Goal: Transaction & Acquisition: Purchase product/service

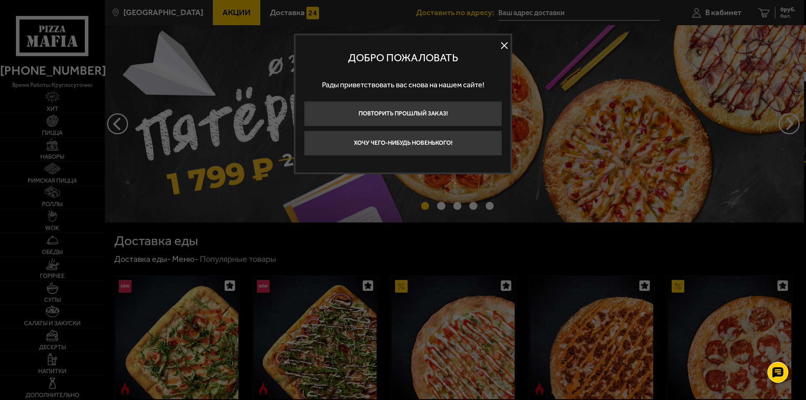
click at [504, 46] on button at bounding box center [504, 45] width 13 height 13
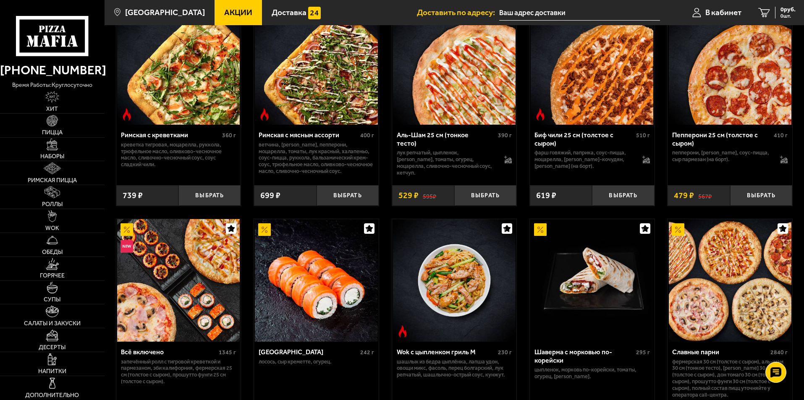
scroll to position [275, 0]
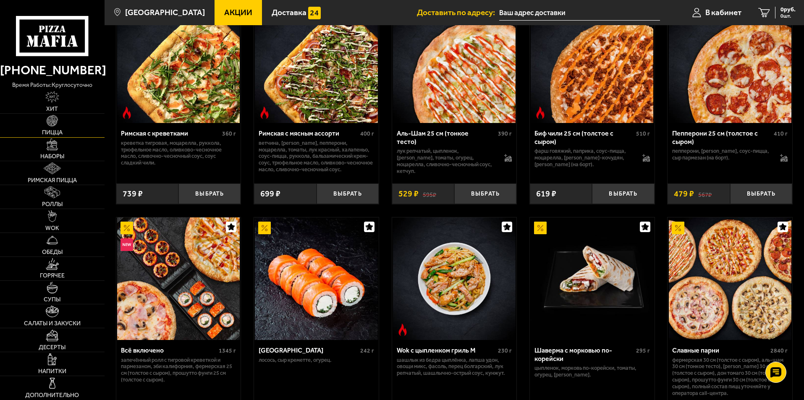
click at [56, 128] on link "Пицца" at bounding box center [52, 126] width 105 height 24
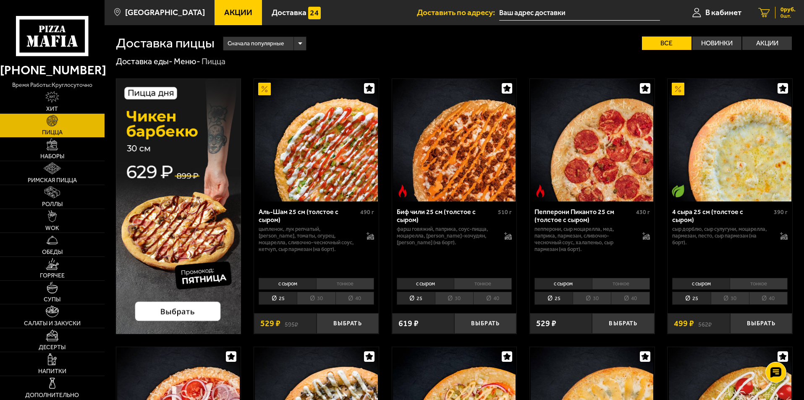
click at [775, 13] on div "0 руб. 0 шт." at bounding box center [785, 13] width 21 height 12
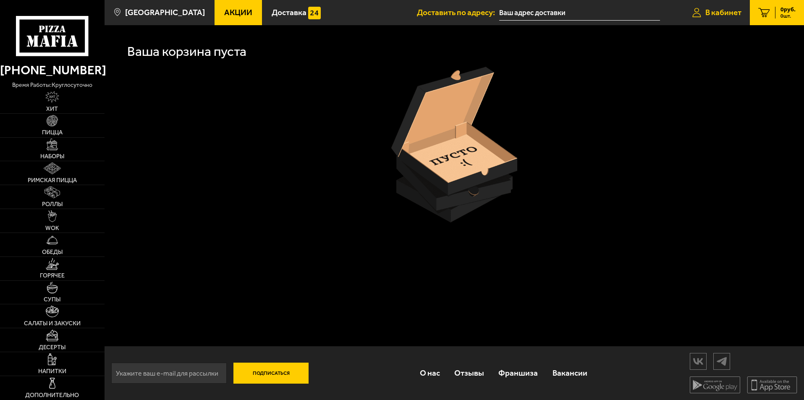
click at [716, 14] on span "В кабинет" at bounding box center [723, 12] width 36 height 8
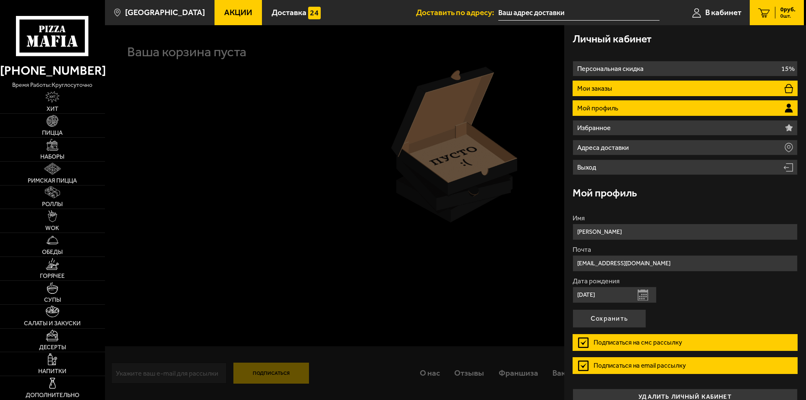
click at [635, 88] on li "Мои заказы" at bounding box center [685, 89] width 225 height 16
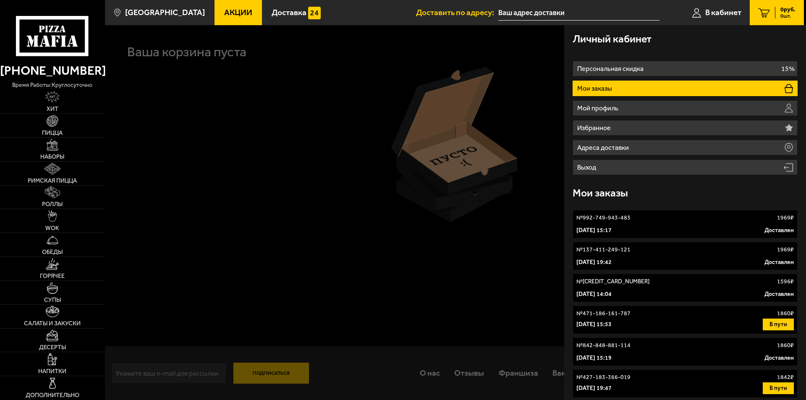
click at [731, 210] on link "№ 992-749-943-483 1969 ₽ 9 июня 2025 г. 15:17 Доставлен" at bounding box center [685, 224] width 225 height 29
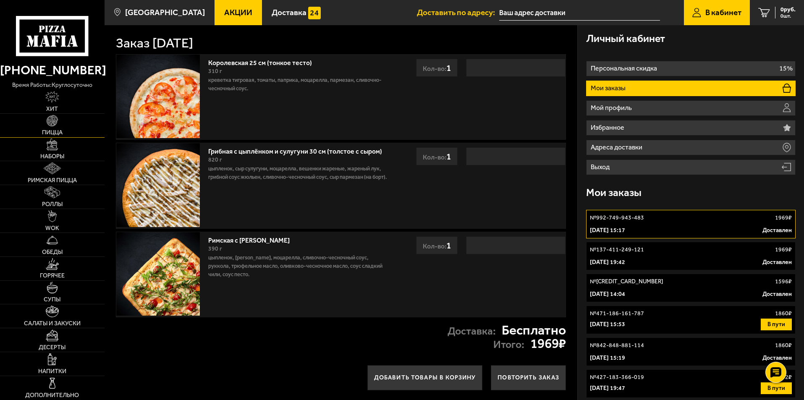
click at [65, 123] on link "Пицца" at bounding box center [52, 126] width 105 height 24
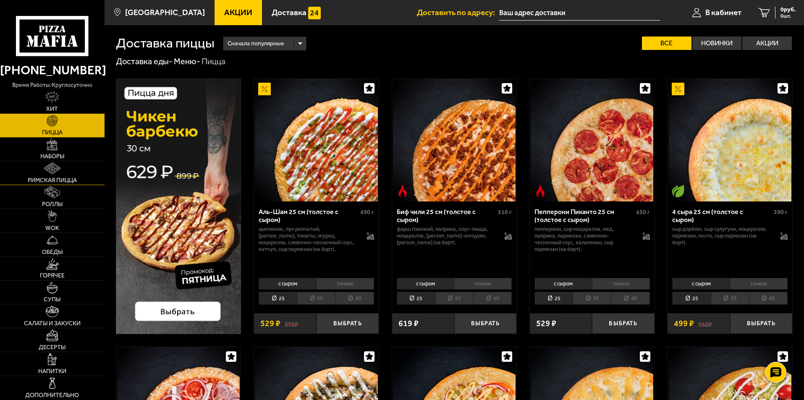
click at [87, 176] on link "Римская пицца" at bounding box center [52, 173] width 105 height 24
click at [51, 181] on span "Римская пицца" at bounding box center [52, 181] width 49 height 6
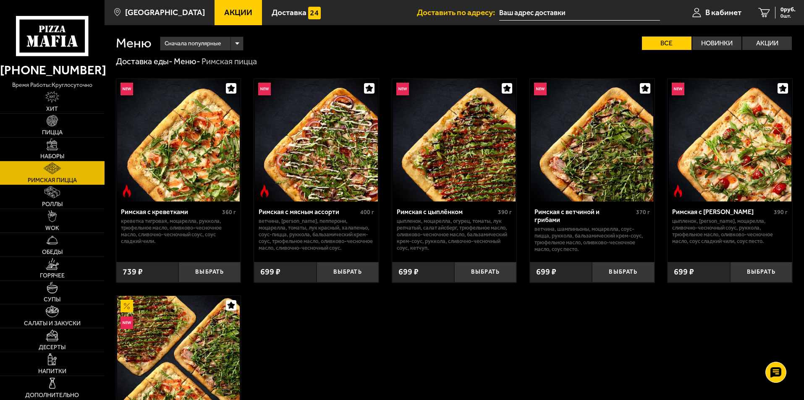
click at [750, 173] on img at bounding box center [730, 140] width 123 height 123
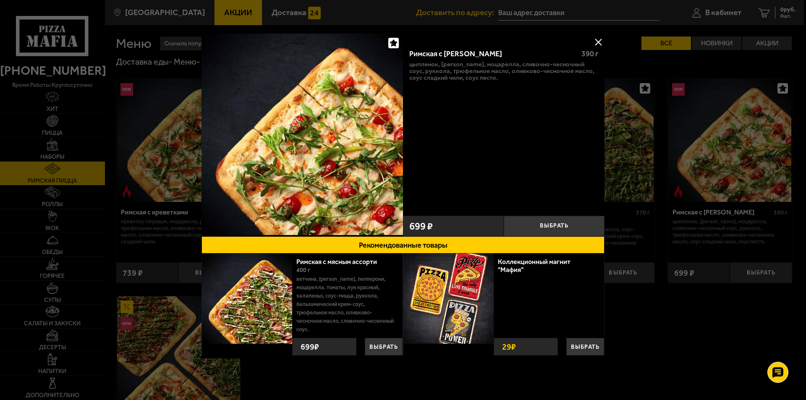
click at [597, 40] on button at bounding box center [598, 42] width 13 height 13
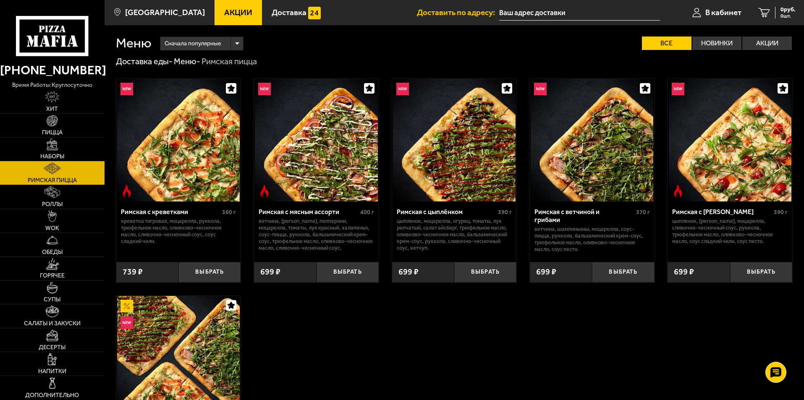
click at [222, 165] on img at bounding box center [178, 140] width 123 height 123
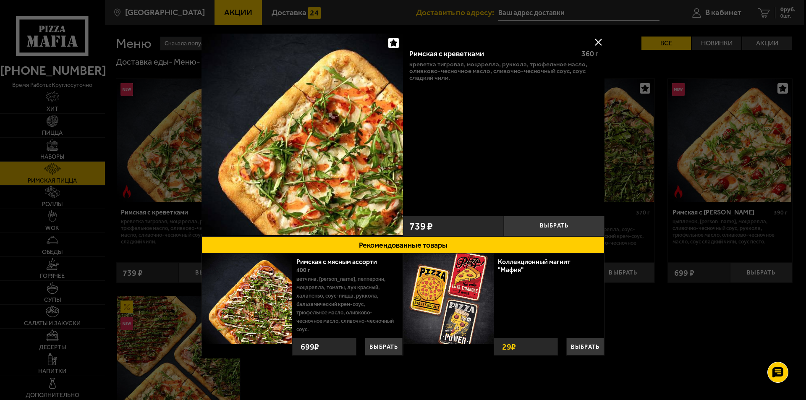
click at [598, 41] on button at bounding box center [598, 42] width 13 height 13
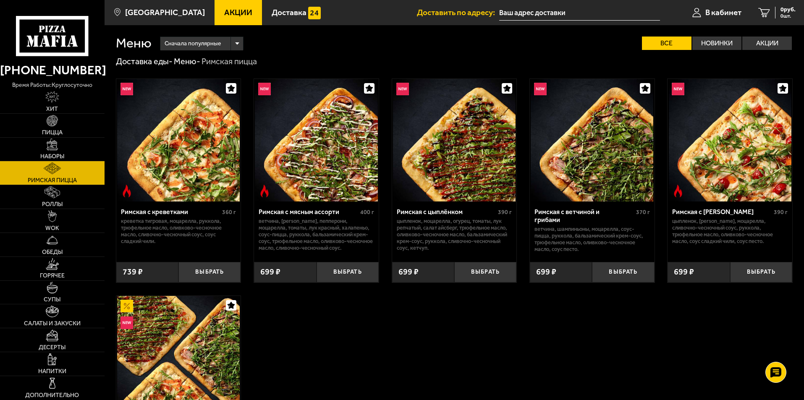
click at [350, 152] on img at bounding box center [316, 140] width 123 height 123
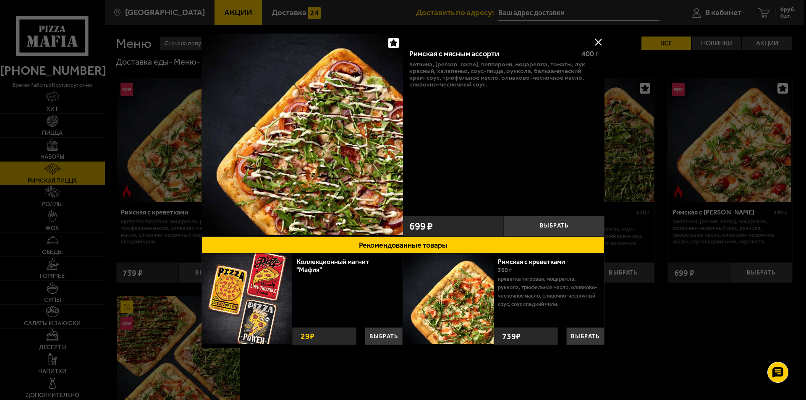
click at [597, 41] on button at bounding box center [598, 42] width 13 height 13
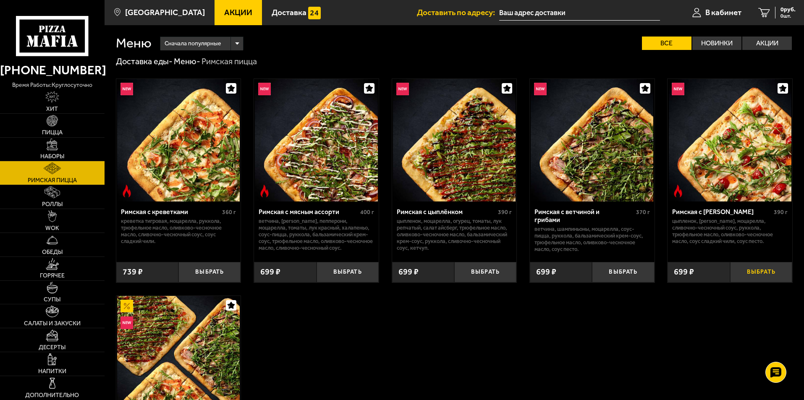
click at [770, 273] on button "Выбрать" at bounding box center [761, 272] width 62 height 21
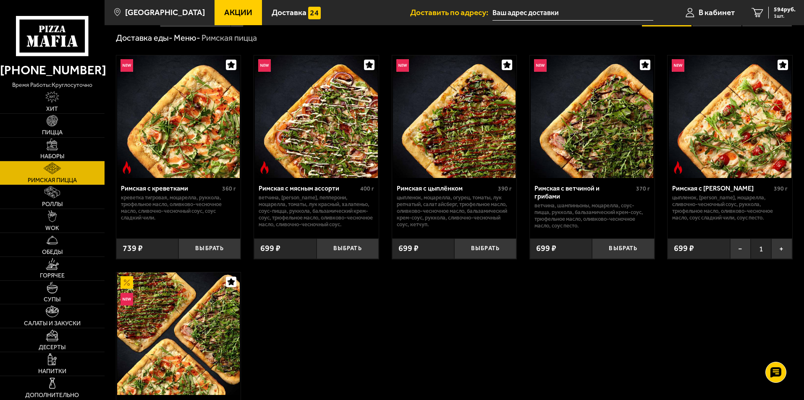
scroll to position [24, 0]
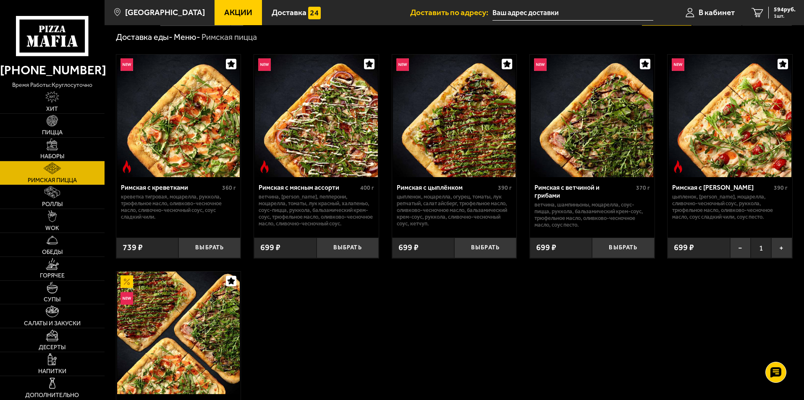
click at [445, 146] on img at bounding box center [454, 116] width 123 height 123
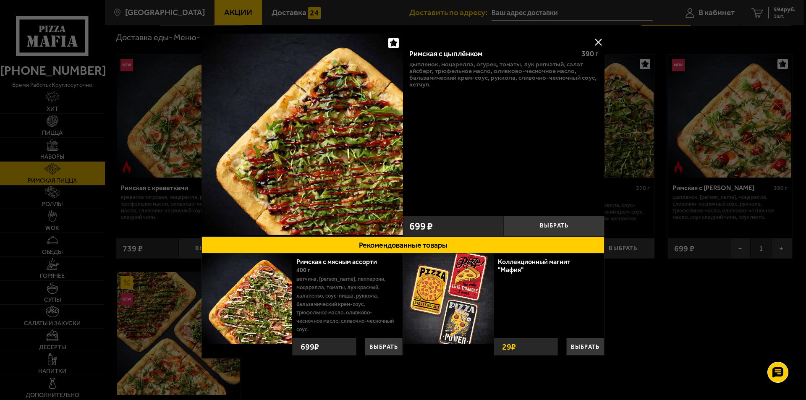
click at [598, 39] on button at bounding box center [598, 42] width 13 height 13
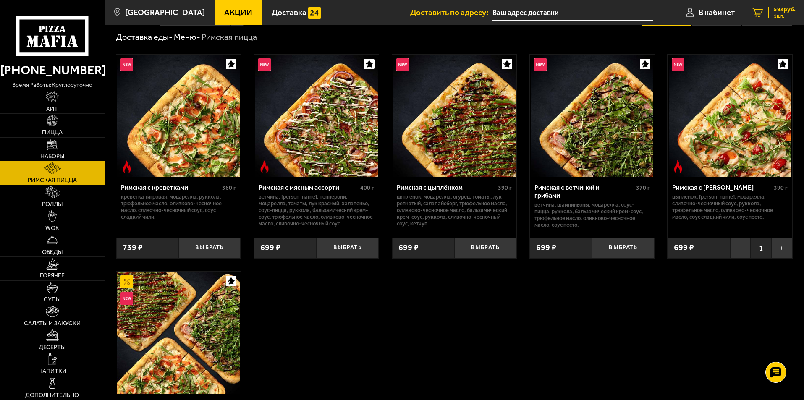
click at [772, 11] on div "594 руб. 1 шт." at bounding box center [781, 13] width 27 height 12
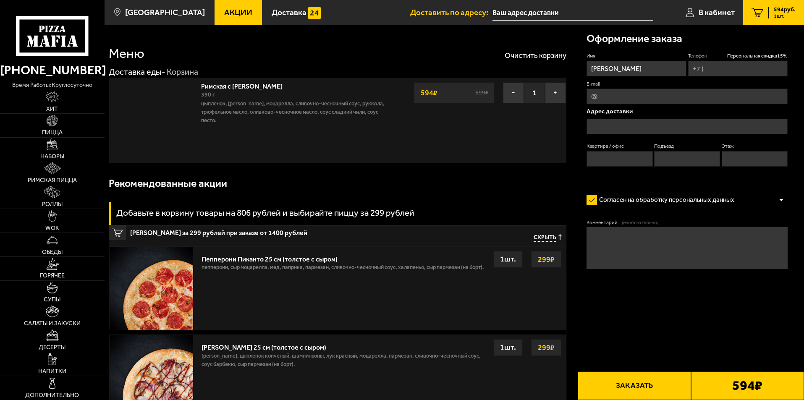
type input "+7 (921) 390-35-40"
type input "[STREET_ADDRESS]"
type input "57"
type input "3"
type input "5"
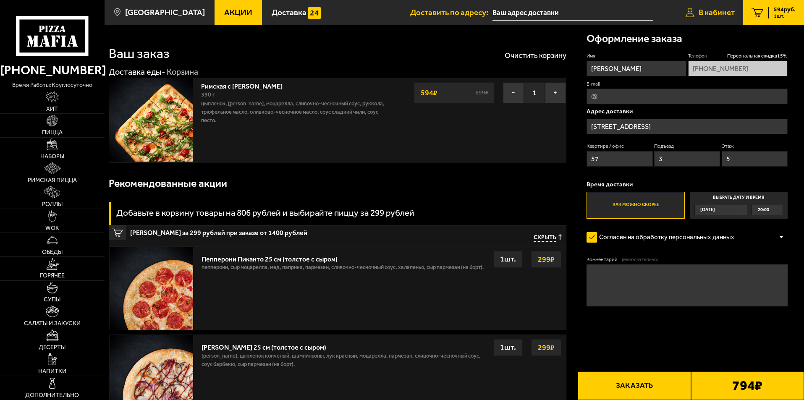
click at [717, 12] on span "В кабинет" at bounding box center [717, 12] width 36 height 8
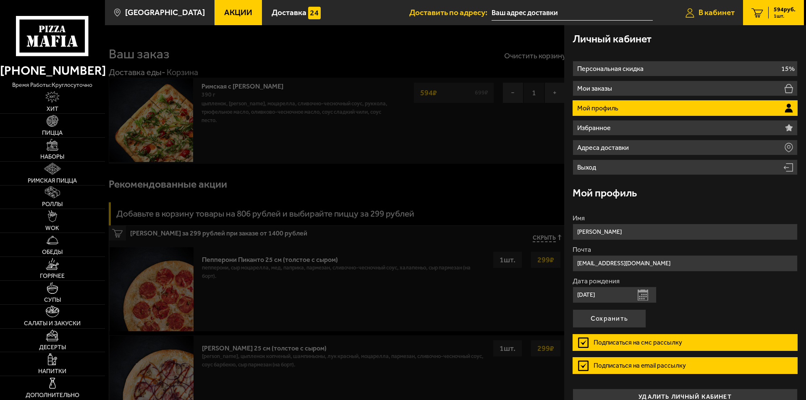
type input "[STREET_ADDRESS]"
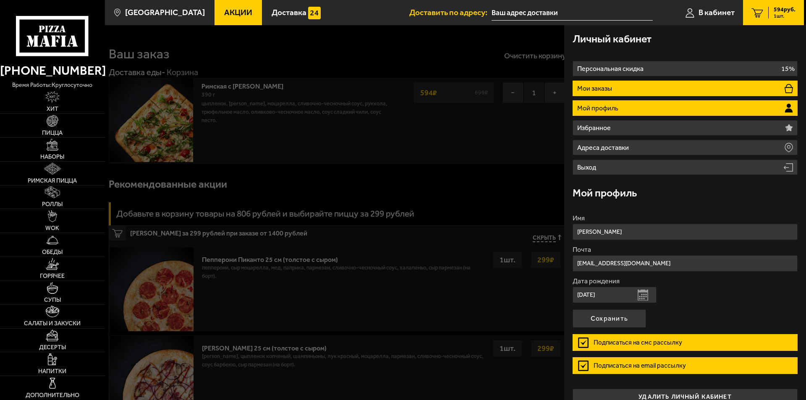
click at [608, 87] on p "Мои заказы" at bounding box center [595, 88] width 37 height 7
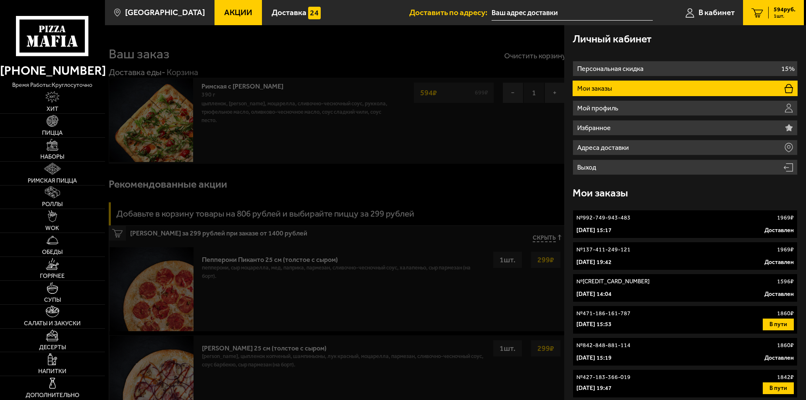
click at [623, 246] on p "№ 137-411-249-121" at bounding box center [604, 250] width 54 height 8
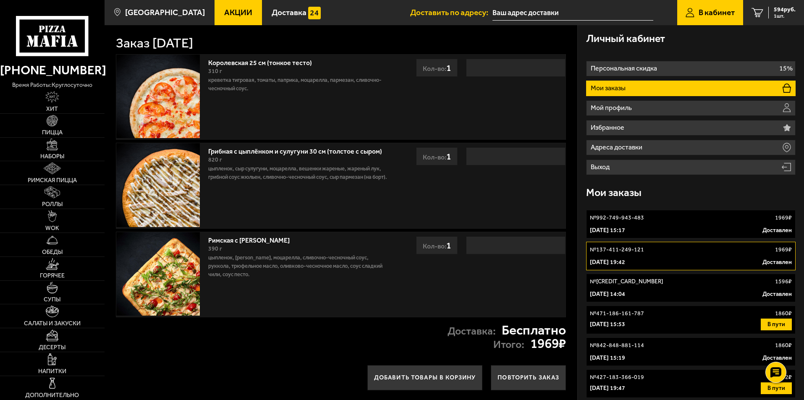
click at [640, 279] on p "№ 633-571-657-020" at bounding box center [626, 282] width 73 height 8
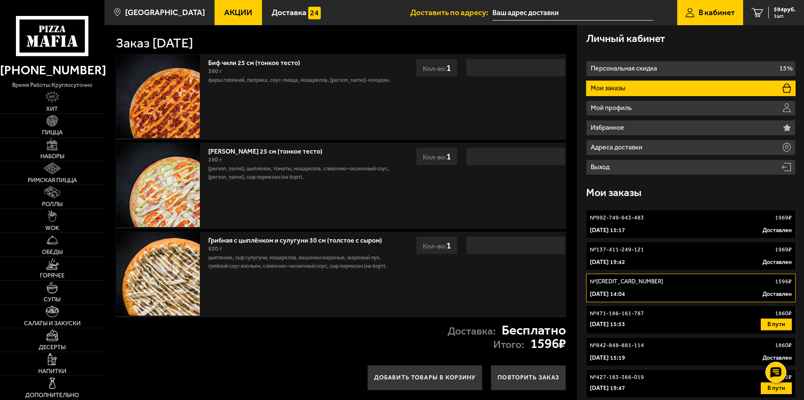
click at [637, 310] on p "№ 471-186-161-787" at bounding box center [617, 313] width 54 height 8
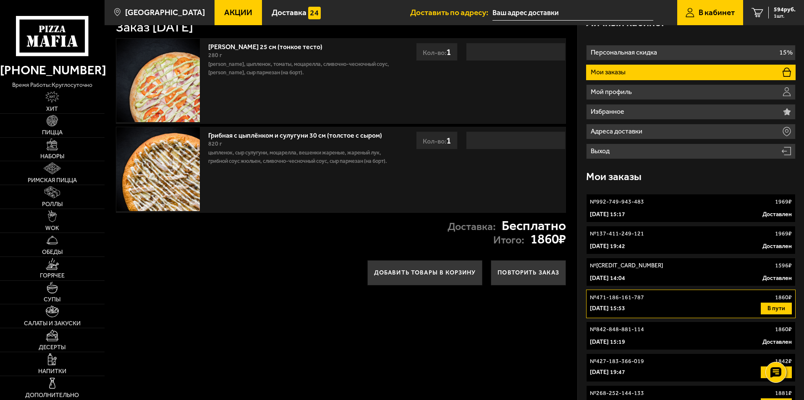
scroll to position [84, 0]
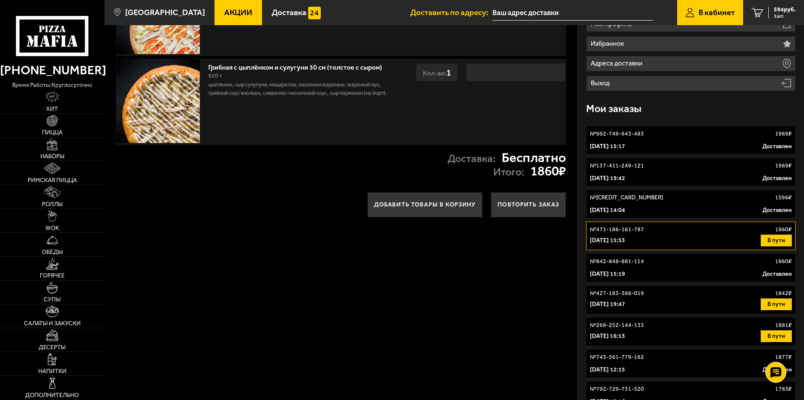
click at [650, 265] on div "№ 842-848-881-114 1860 ₽" at bounding box center [691, 261] width 202 height 8
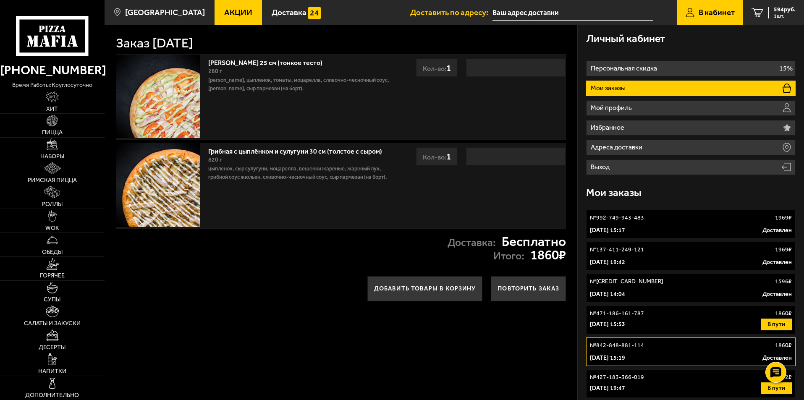
click at [625, 265] on p "16 марта 2025 г. 19:42" at bounding box center [607, 262] width 35 height 8
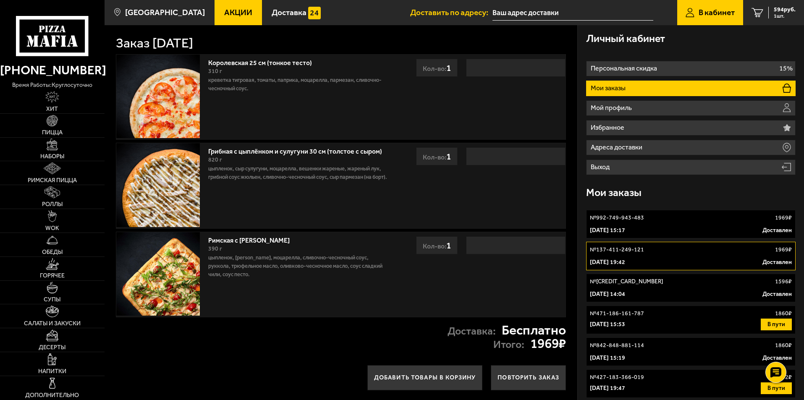
click at [648, 224] on link "№ 992-749-943-483 1969 ₽ 9 июня 2025 г. 15:17 Доставлен" at bounding box center [691, 224] width 210 height 29
click at [652, 289] on link "№ 633-571-657-020 1596 ₽ 20 ноября 2024 г. 14:04 Доставлен" at bounding box center [691, 288] width 210 height 29
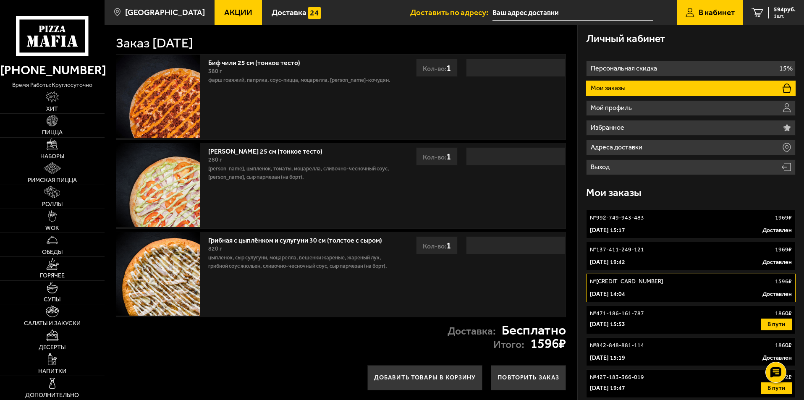
click at [644, 232] on div "9 июня 2025 г. 15:17 Доставлен" at bounding box center [691, 230] width 202 height 8
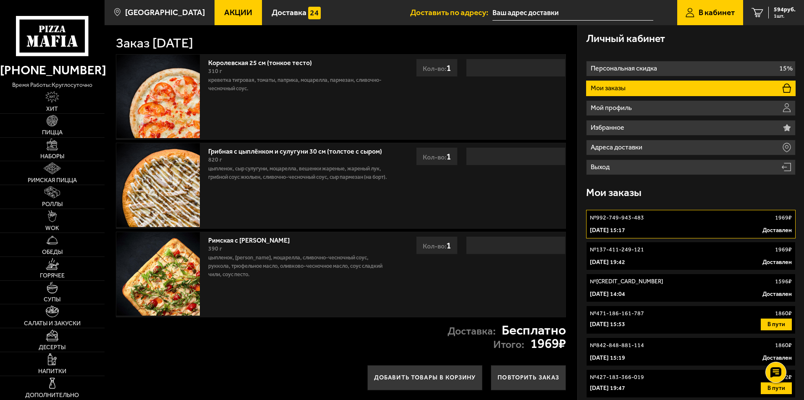
click at [641, 250] on p "№ 137-411-249-121" at bounding box center [617, 250] width 54 height 8
click at [650, 226] on link "№ 992-749-943-483 1969 ₽ 9 июня 2025 г. 15:17 Доставлен" at bounding box center [691, 224] width 210 height 29
click at [648, 253] on div "№ 137-411-249-121 1969 ₽" at bounding box center [691, 250] width 202 height 8
click at [641, 284] on p "№ 633-571-657-020" at bounding box center [626, 282] width 73 height 8
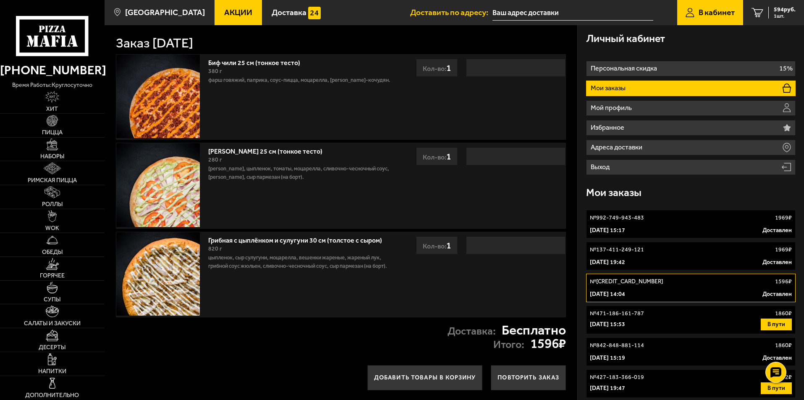
click at [625, 323] on p "20 июля 2024 г. 15:53" at bounding box center [607, 324] width 35 height 8
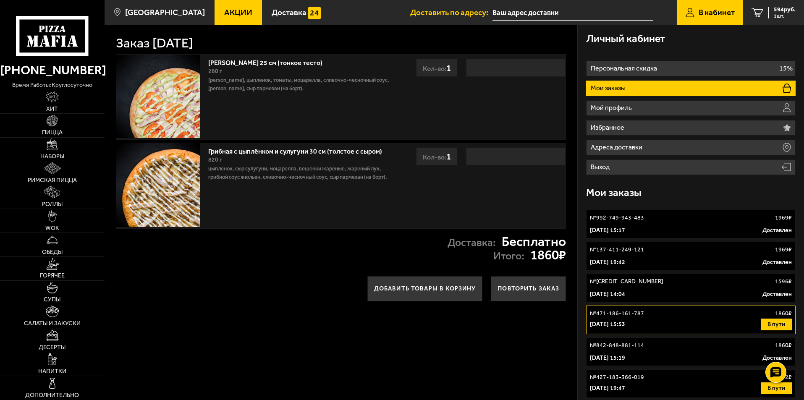
click at [625, 234] on p "9 июня 2025 г. 15:17" at bounding box center [607, 230] width 35 height 8
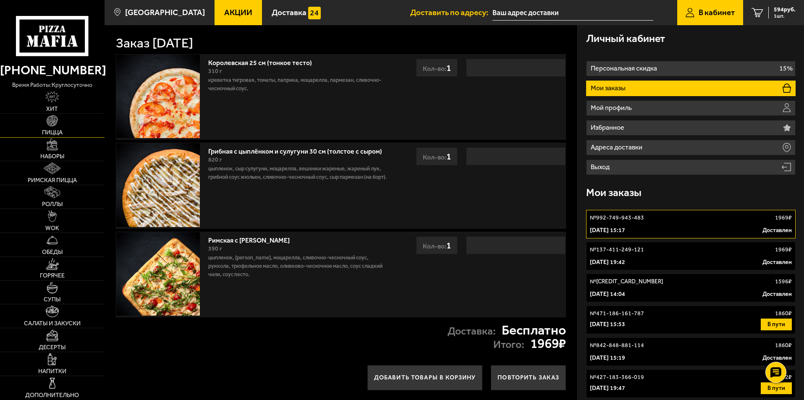
click at [53, 123] on img at bounding box center [53, 121] width 12 height 12
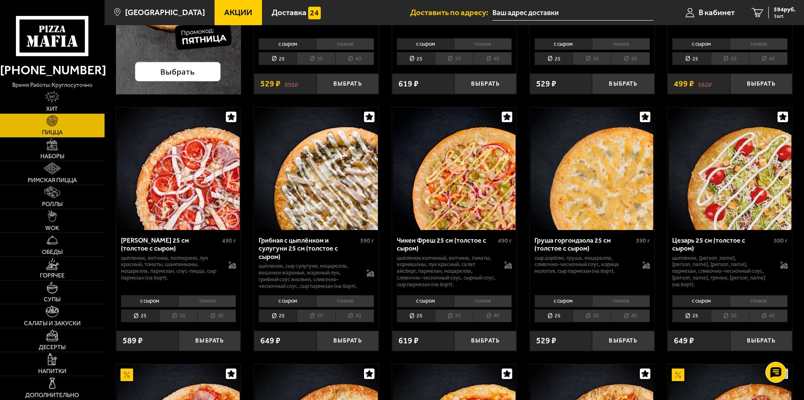
scroll to position [244, 0]
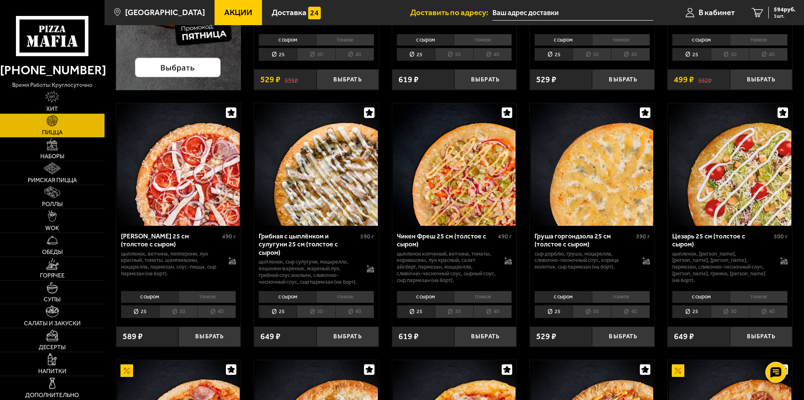
click at [322, 318] on li "30" at bounding box center [316, 311] width 38 height 13
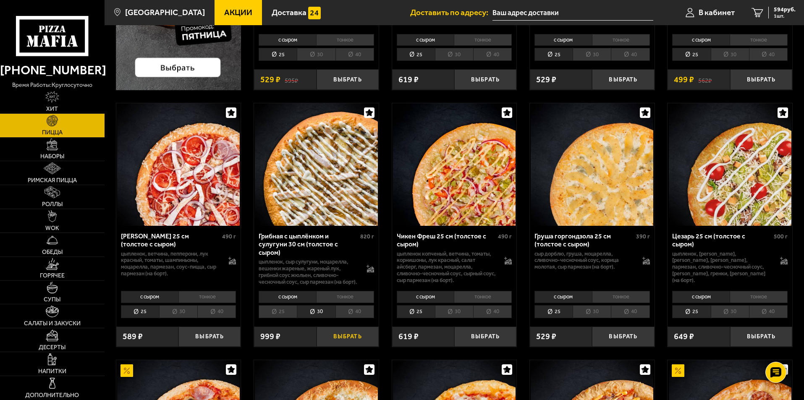
click at [350, 346] on button "Выбрать" at bounding box center [348, 337] width 62 height 21
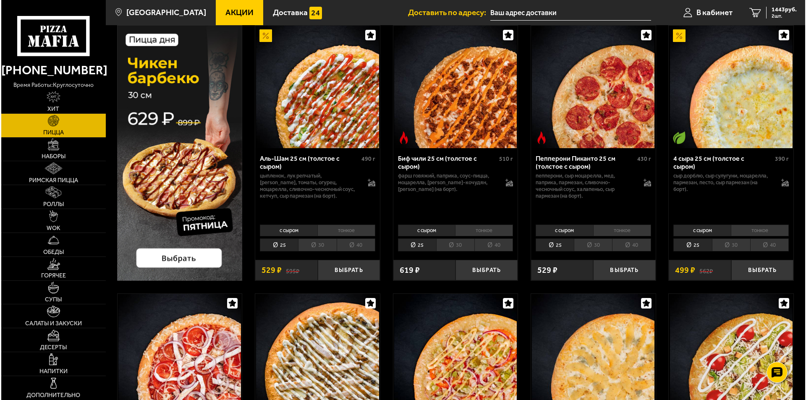
scroll to position [58, 0]
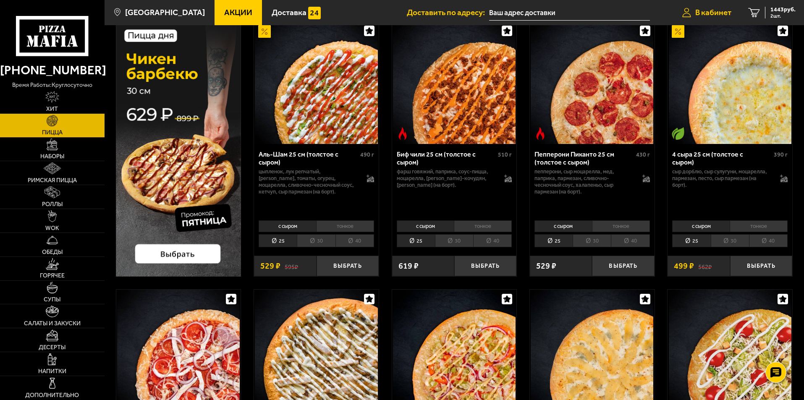
click at [703, 11] on span "В кабинет" at bounding box center [713, 12] width 36 height 8
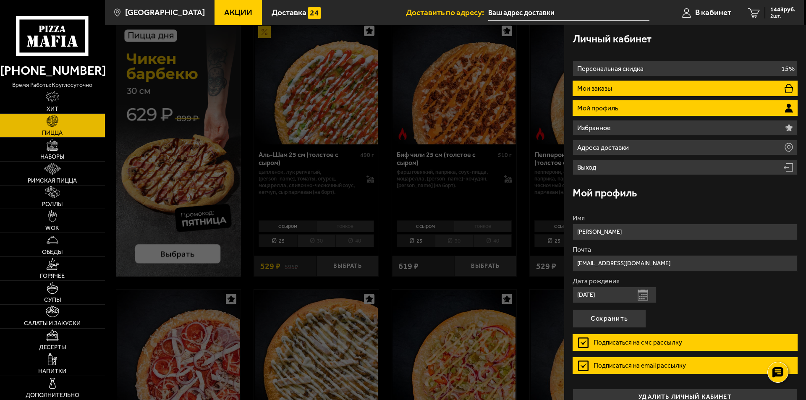
click at [614, 89] on p "Мои заказы" at bounding box center [595, 88] width 37 height 7
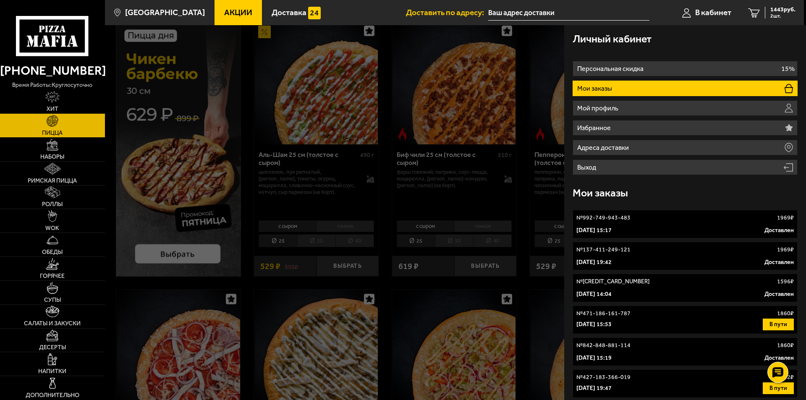
click at [619, 223] on link "№ 992-749-943-483 1969 ₽ 9 июня 2025 г. 15:17 Доставлен" at bounding box center [685, 224] width 225 height 29
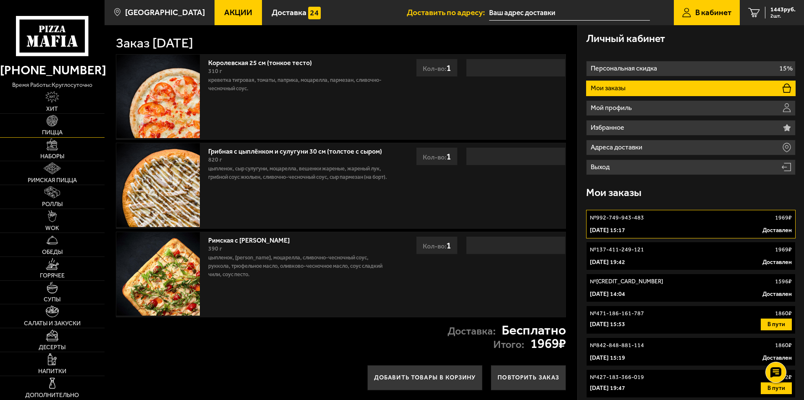
click at [44, 130] on span "Пицца" at bounding box center [52, 133] width 21 height 6
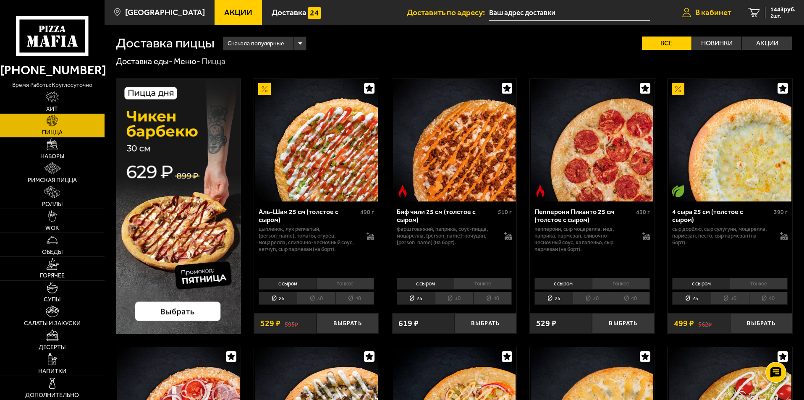
click at [711, 16] on span "В кабинет" at bounding box center [713, 12] width 36 height 8
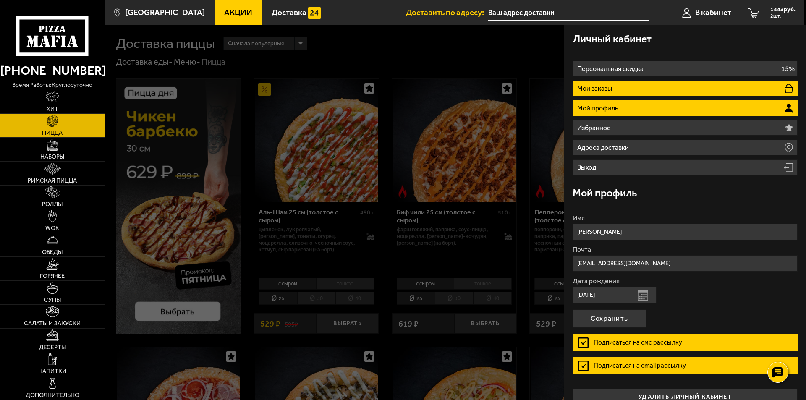
click at [614, 84] on li "Мои заказы" at bounding box center [685, 89] width 225 height 16
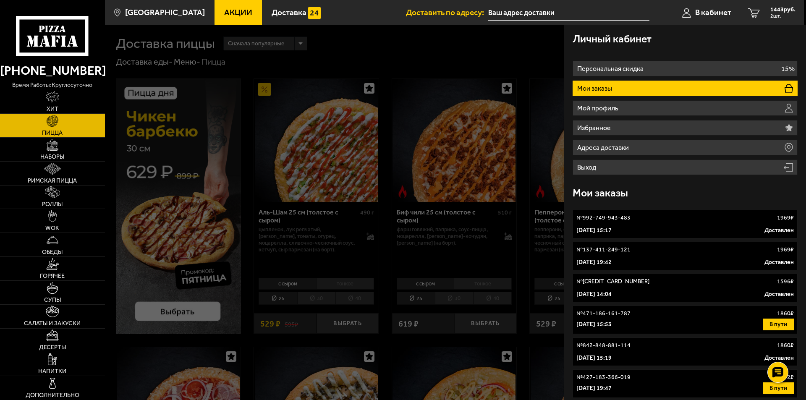
click at [584, 222] on link "№ 992-749-943-483 1969 ₽ 9 июня 2025 г. 15:17 Доставлен" at bounding box center [685, 224] width 225 height 29
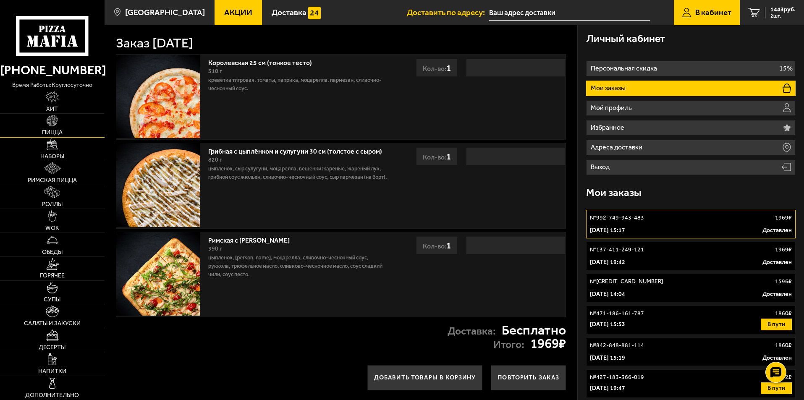
click at [63, 128] on link "Пицца" at bounding box center [52, 126] width 105 height 24
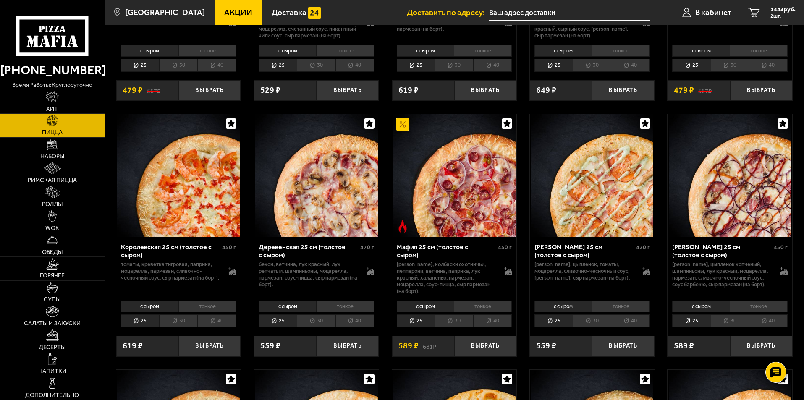
scroll to position [742, 0]
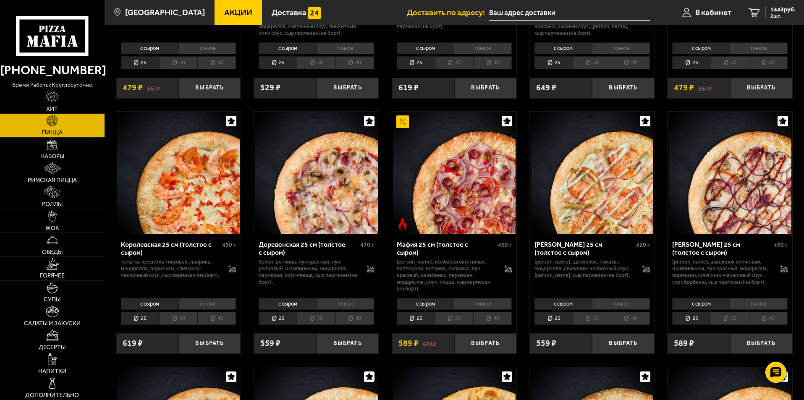
click at [215, 310] on li "тонкое" at bounding box center [207, 304] width 58 height 12
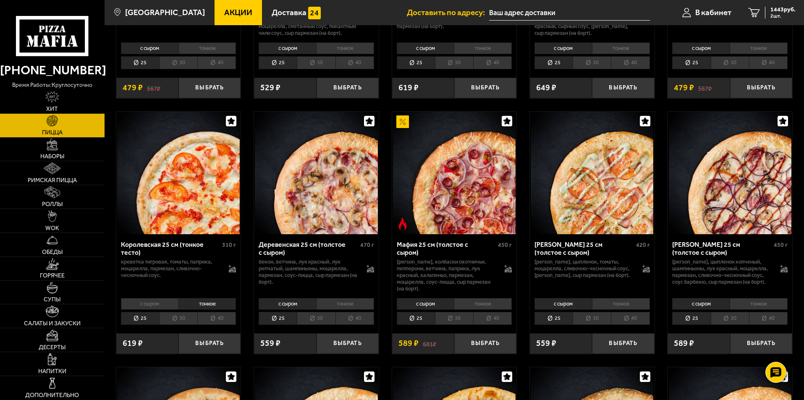
click at [175, 325] on li "30" at bounding box center [178, 318] width 38 height 13
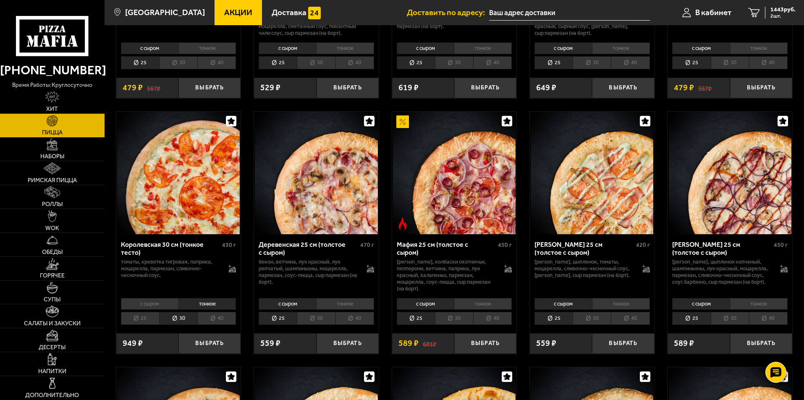
click at [141, 325] on li "25" at bounding box center [140, 318] width 38 height 13
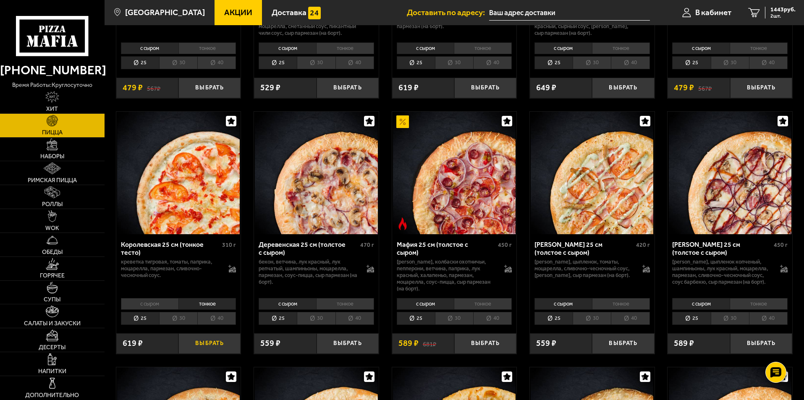
click at [209, 348] on button "Выбрать" at bounding box center [209, 343] width 62 height 21
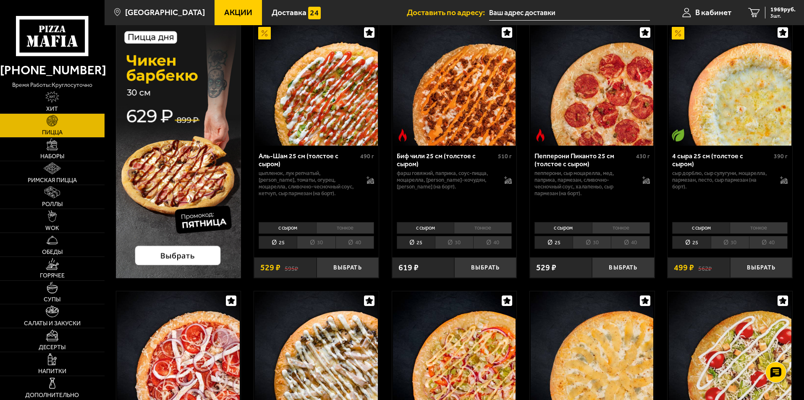
scroll to position [31, 0]
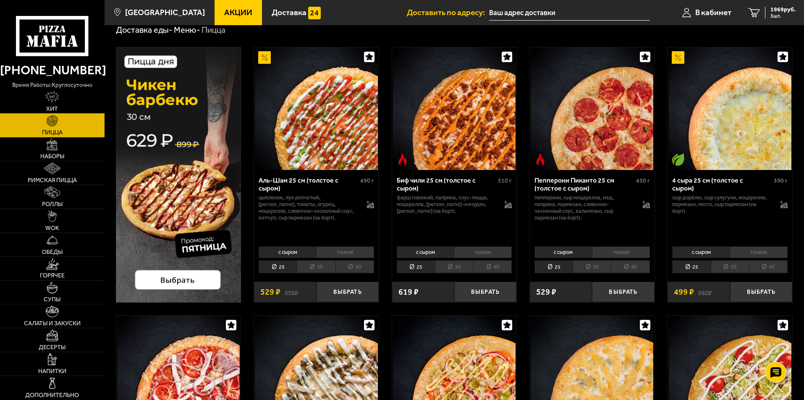
click at [59, 99] on img at bounding box center [52, 97] width 14 height 12
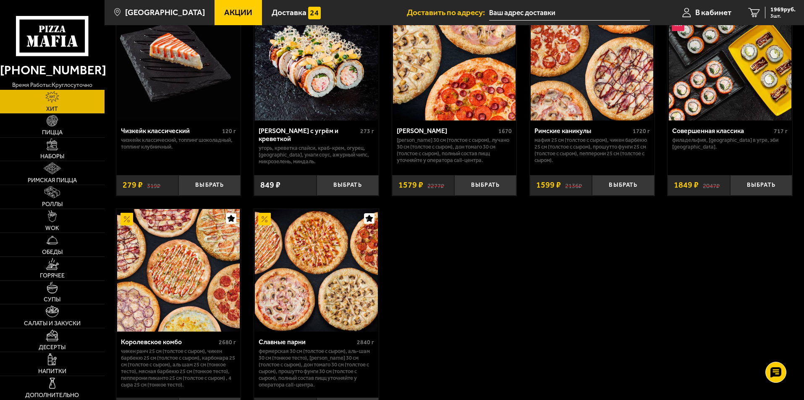
scroll to position [521, 0]
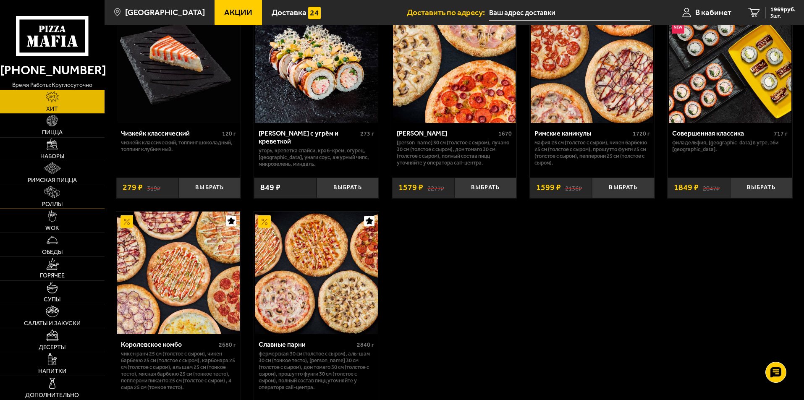
click at [58, 203] on span "Роллы" at bounding box center [52, 205] width 21 height 6
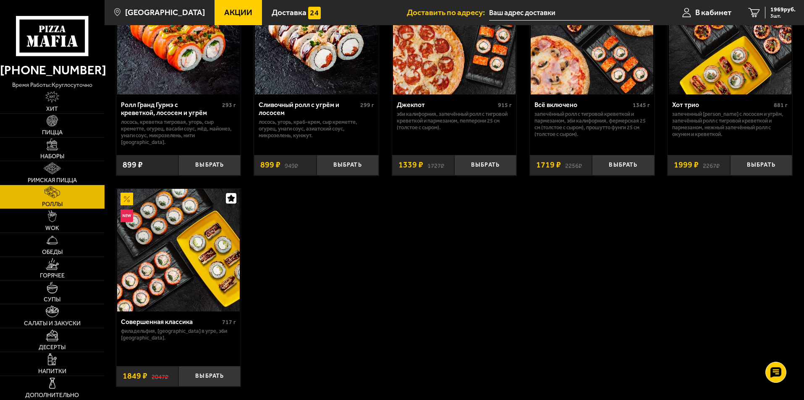
scroll to position [535, 0]
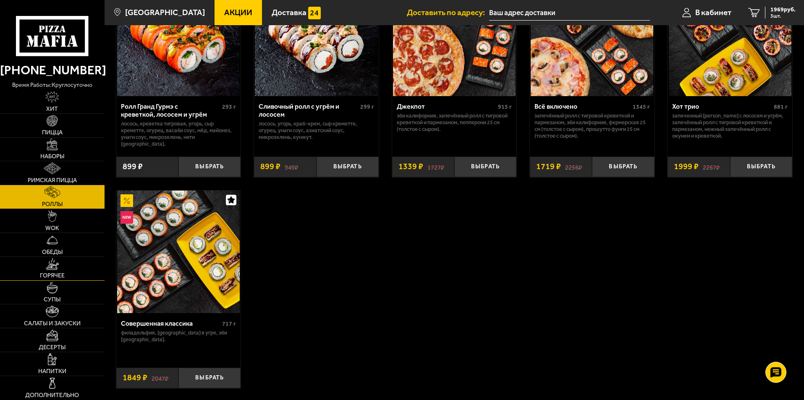
click at [62, 271] on link "Горячее" at bounding box center [52, 269] width 105 height 24
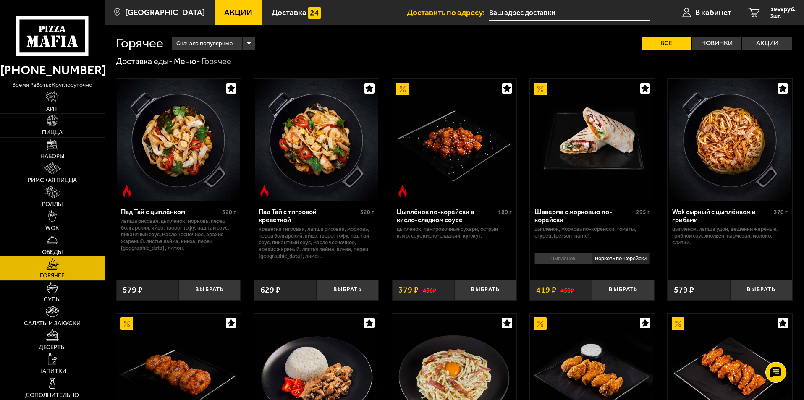
click at [52, 246] on link "Обеды" at bounding box center [52, 245] width 105 height 24
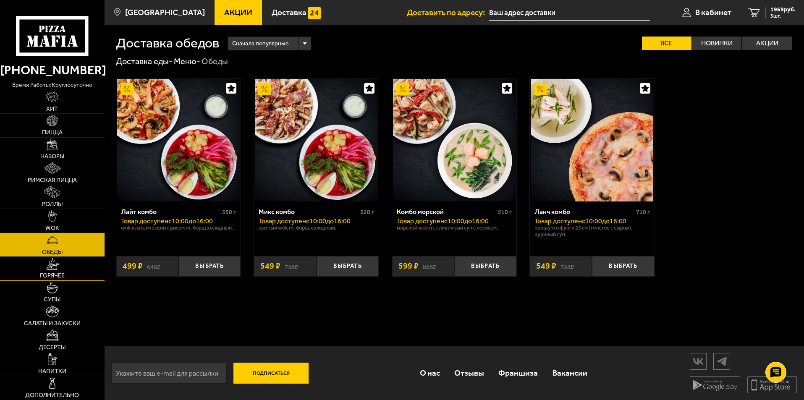
scroll to position [0, 0]
click at [70, 372] on link "Напитки" at bounding box center [52, 364] width 105 height 24
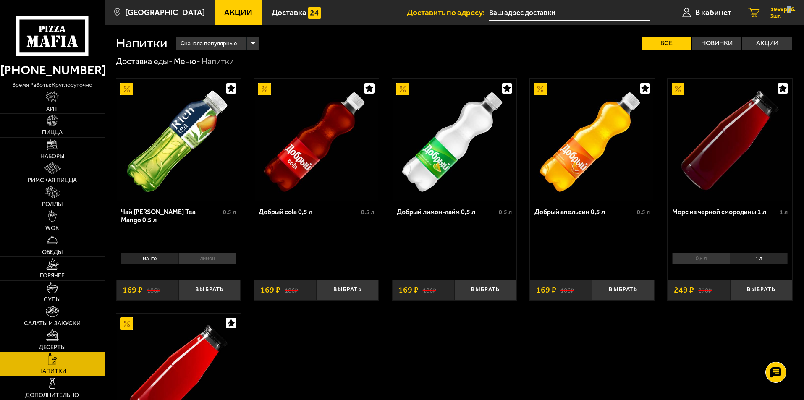
click at [786, 13] on span "1969 руб." at bounding box center [783, 10] width 25 height 6
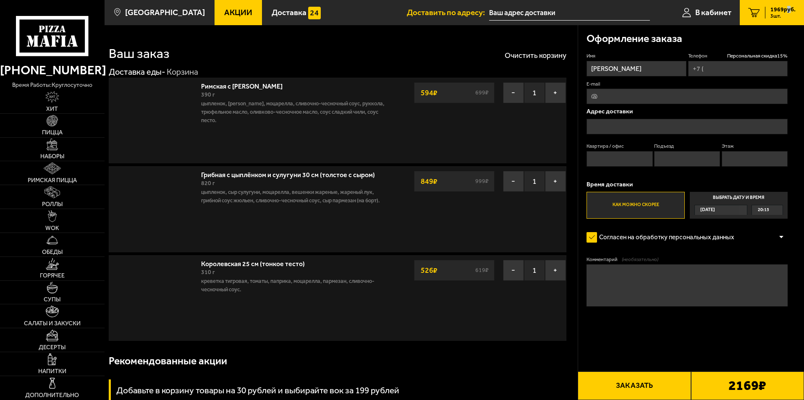
type input "+7 (921) 390-35-40"
type input "[STREET_ADDRESS]"
type input "57"
type input "3"
type input "5"
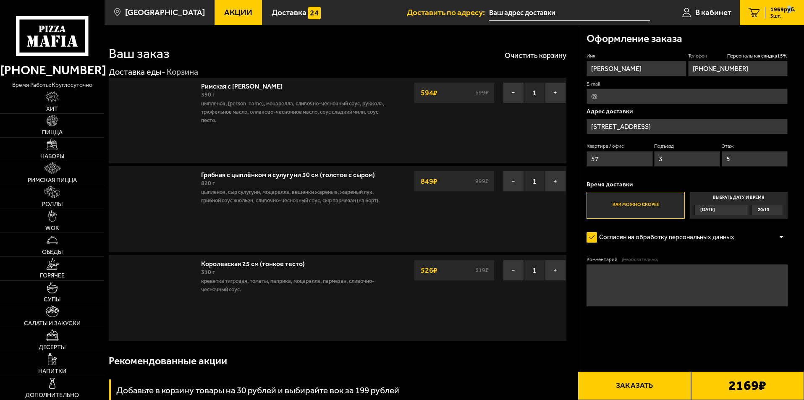
type input "Наличная улица, 35к3"
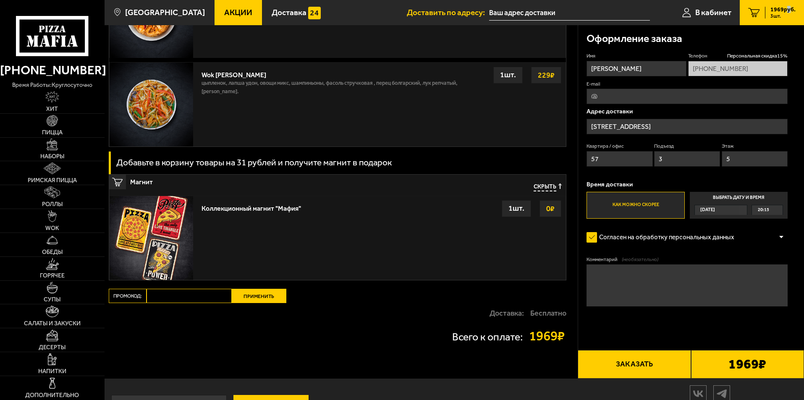
scroll to position [839, 0]
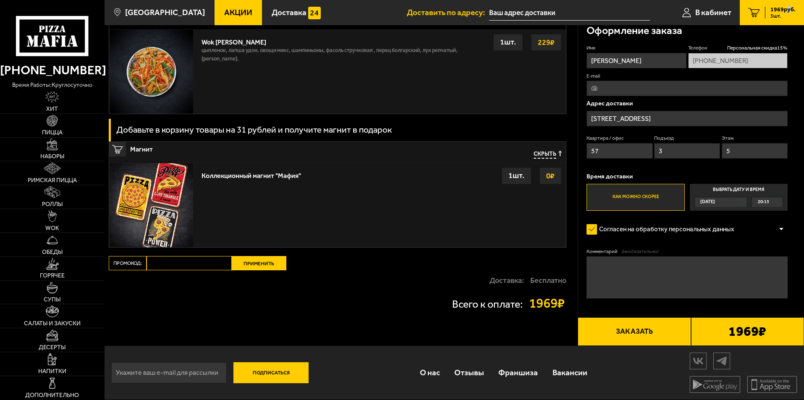
click at [292, 222] on div "Коллекционный магнит "Мафия" Выбрать 0 ₽ 1 шт." at bounding box center [381, 205] width 368 height 84
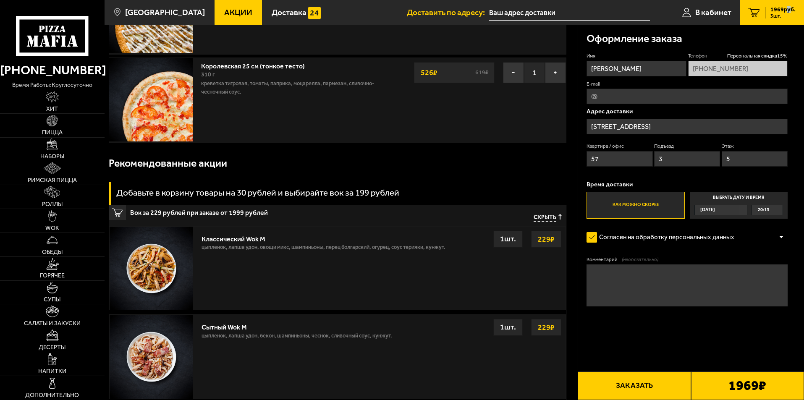
scroll to position [224, 0]
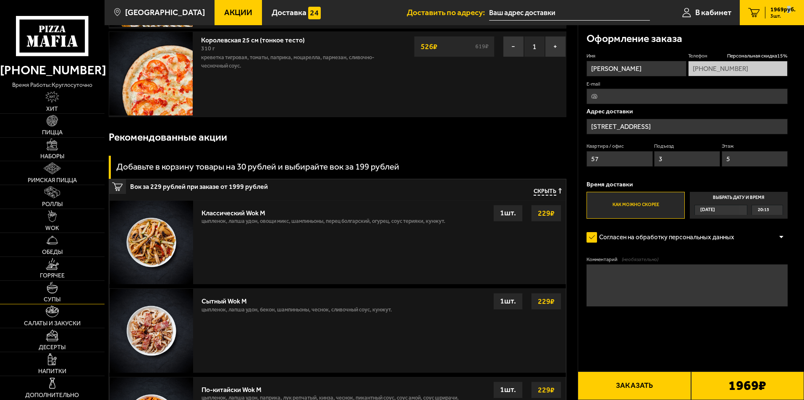
click at [55, 298] on span "Супы" at bounding box center [52, 300] width 17 height 6
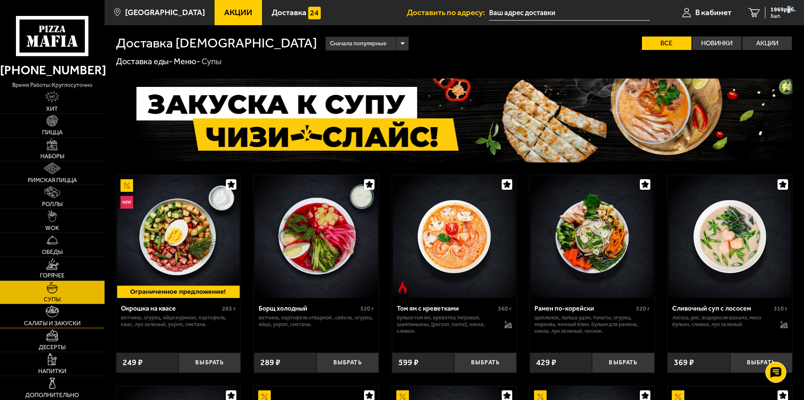
click at [58, 316] on img at bounding box center [52, 312] width 13 height 12
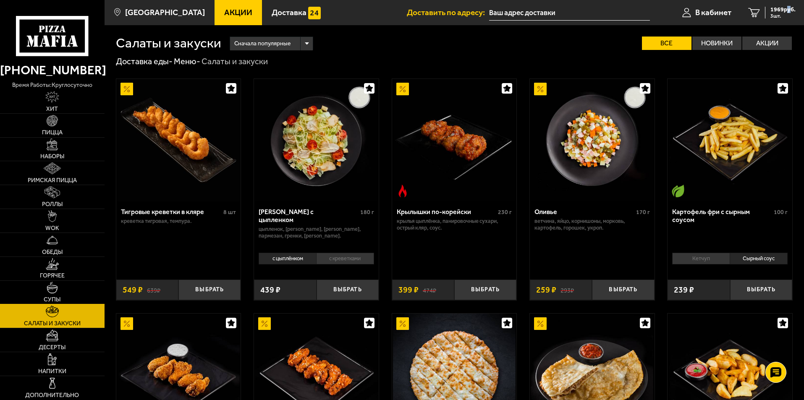
click at [61, 292] on link "Супы" at bounding box center [52, 293] width 105 height 24
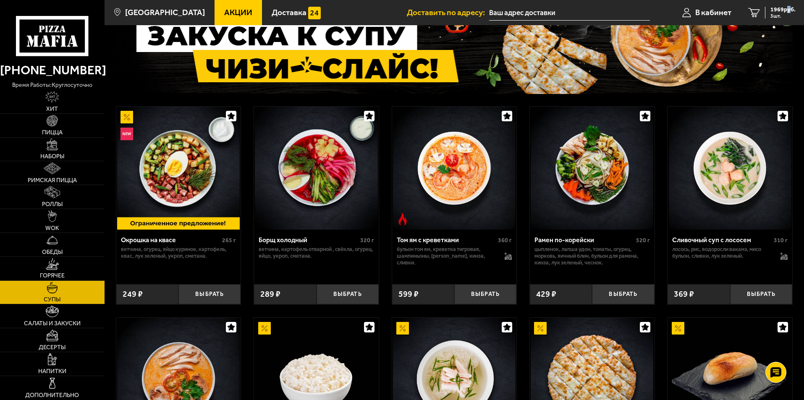
scroll to position [66, 0]
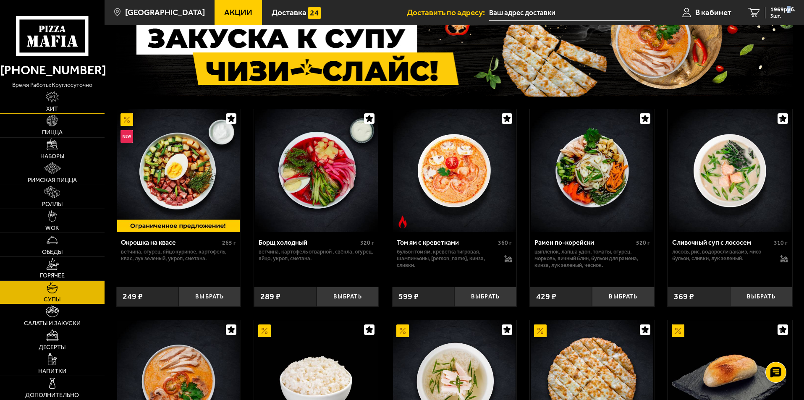
click at [47, 101] on img at bounding box center [52, 97] width 14 height 12
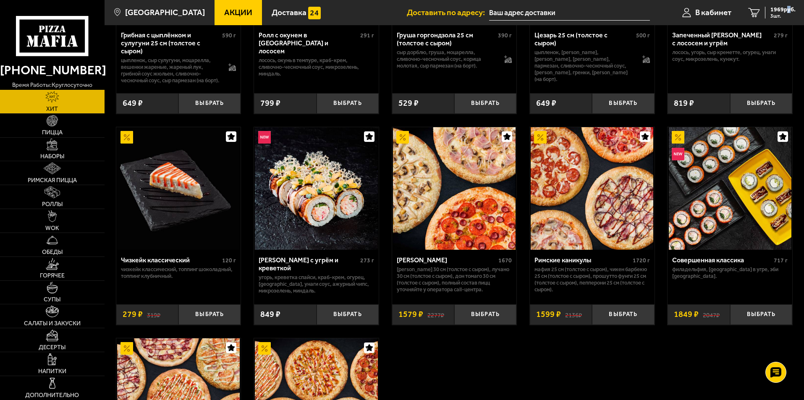
scroll to position [396, 0]
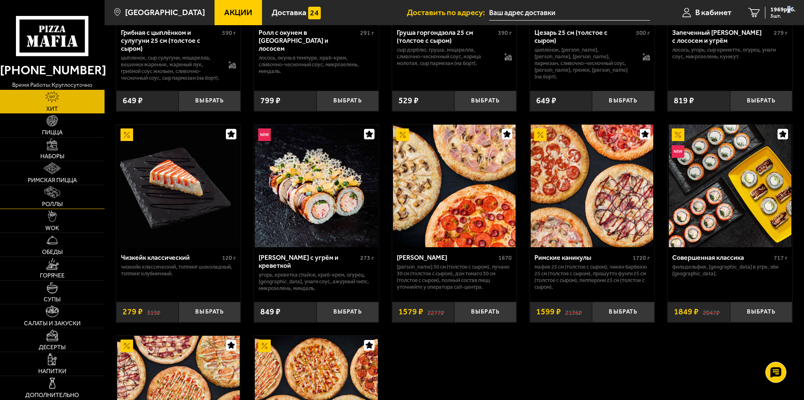
click at [66, 203] on link "Роллы" at bounding box center [52, 197] width 105 height 24
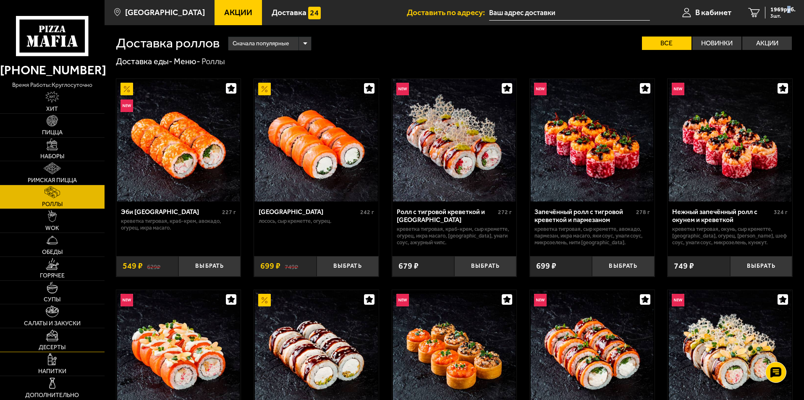
click at [67, 349] on link "Десерты" at bounding box center [52, 340] width 105 height 24
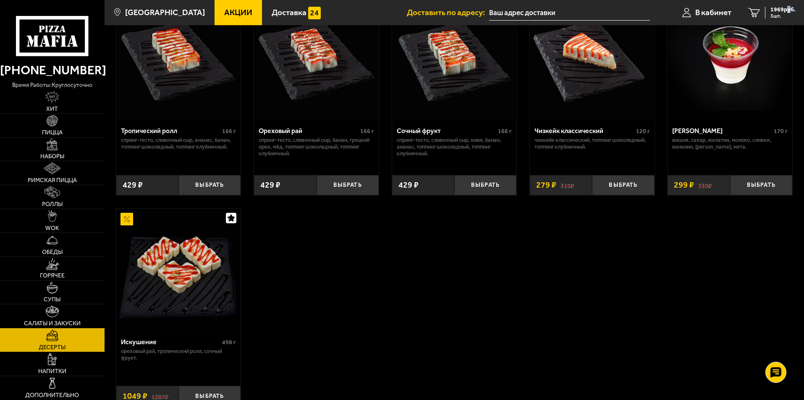
scroll to position [307, 0]
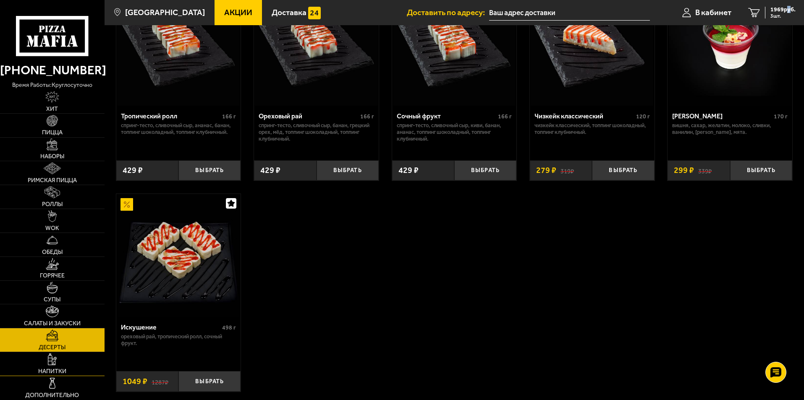
click at [76, 366] on link "Напитки" at bounding box center [52, 364] width 105 height 24
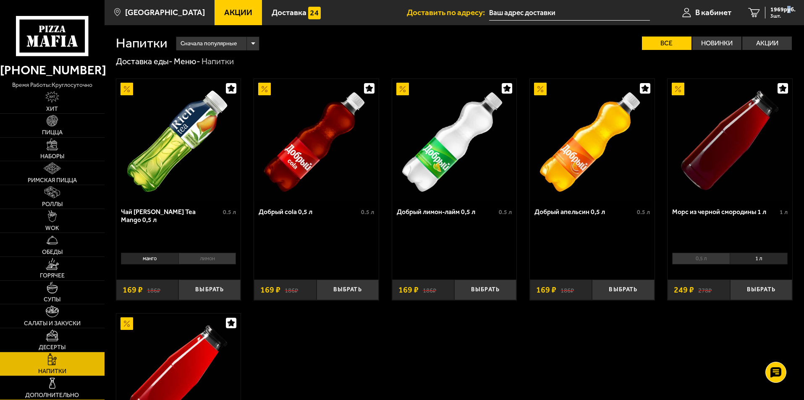
click at [76, 385] on link "Дополнительно" at bounding box center [52, 388] width 105 height 24
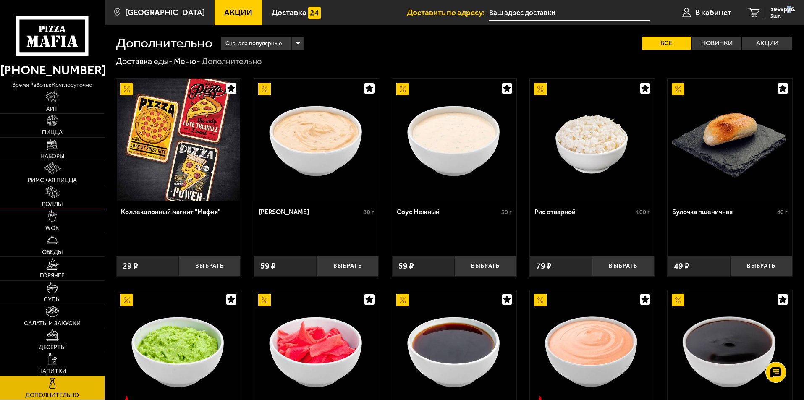
click at [55, 206] on span "Роллы" at bounding box center [52, 205] width 21 height 6
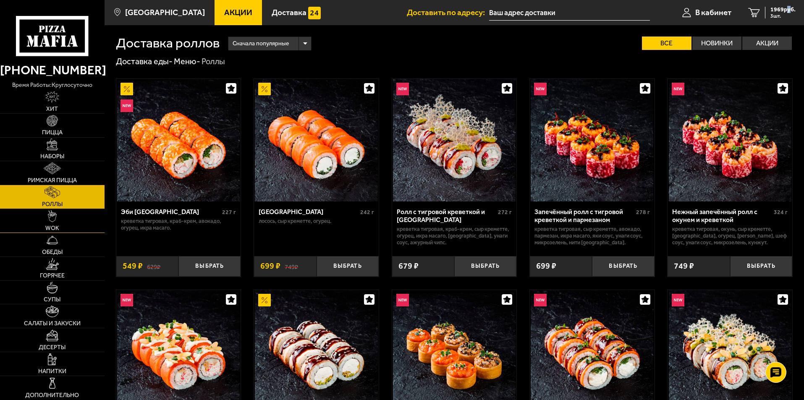
click at [81, 221] on link "WOK" at bounding box center [52, 221] width 105 height 24
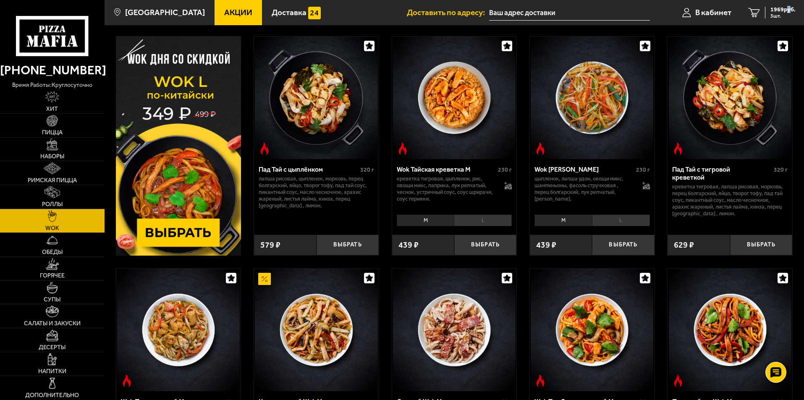
scroll to position [39, 0]
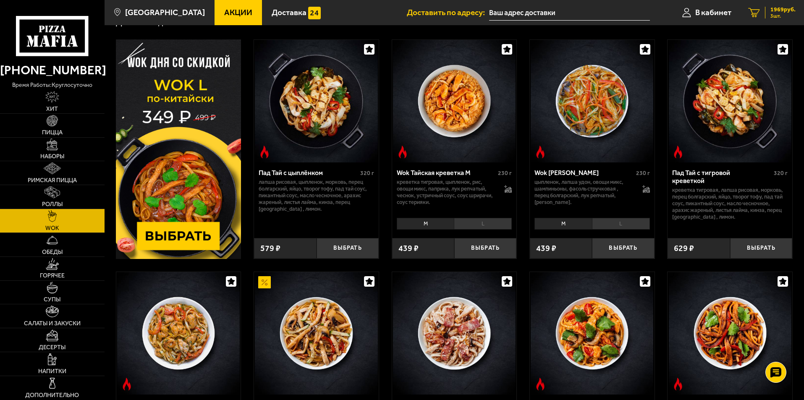
click at [765, 10] on div "1969 руб. 3 шт." at bounding box center [780, 13] width 31 height 12
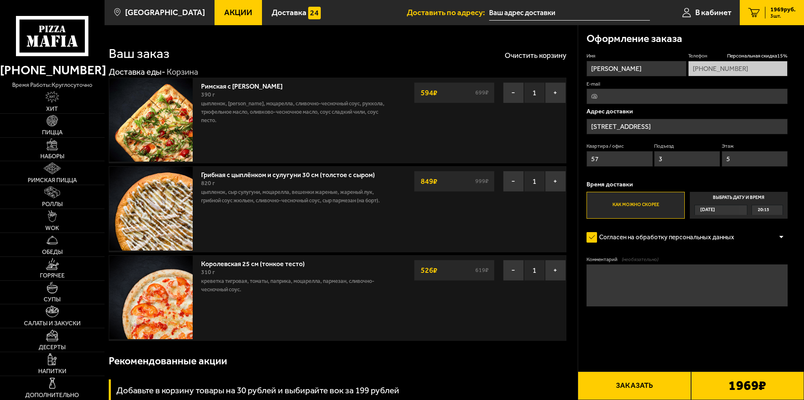
type input "Наличная улица, 35к3"
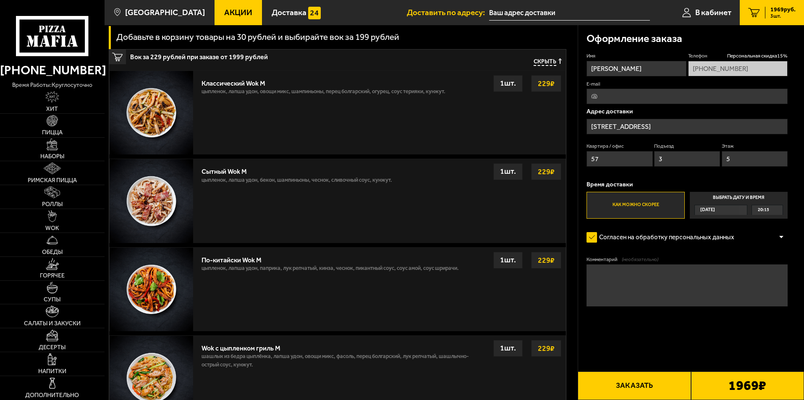
scroll to position [332, 0]
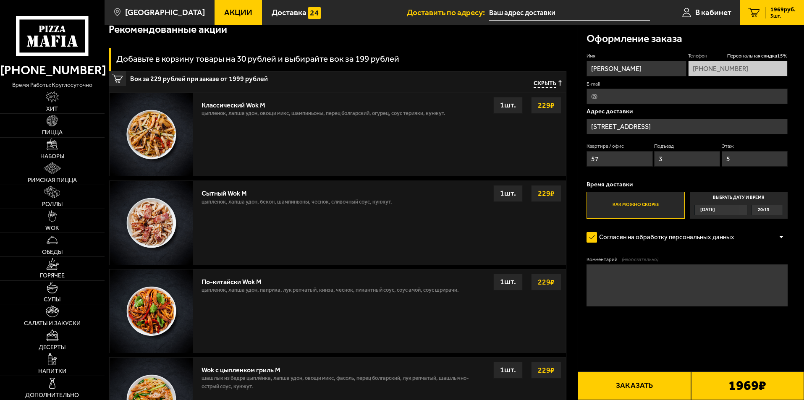
click at [171, 231] on img at bounding box center [152, 223] width 84 height 84
click at [547, 195] on strong "229 ₽" at bounding box center [546, 194] width 21 height 16
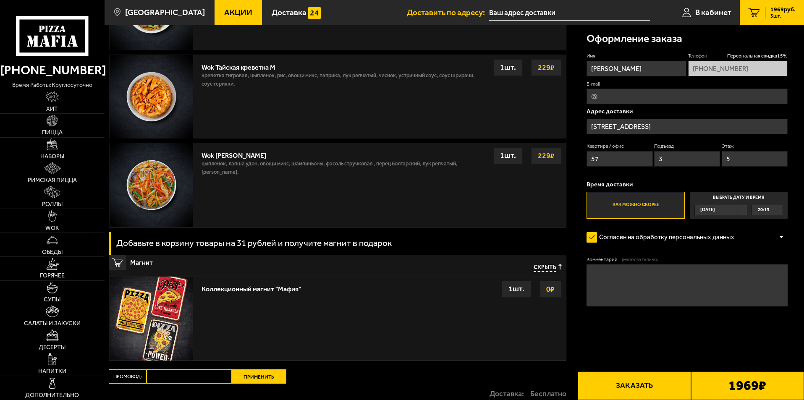
scroll to position [721, 0]
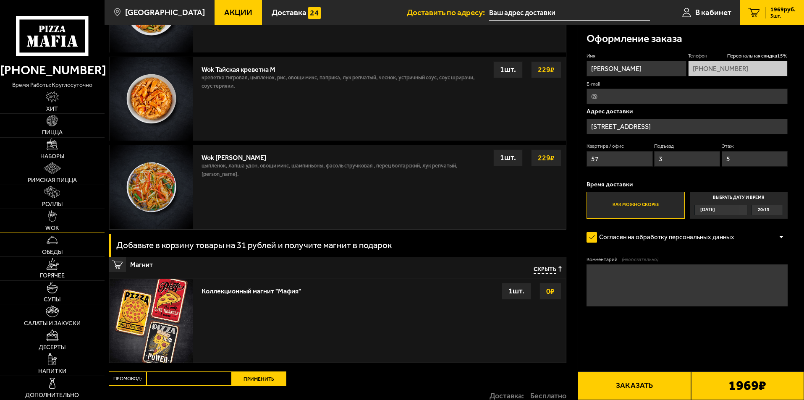
click at [58, 220] on link "WOK" at bounding box center [52, 221] width 105 height 24
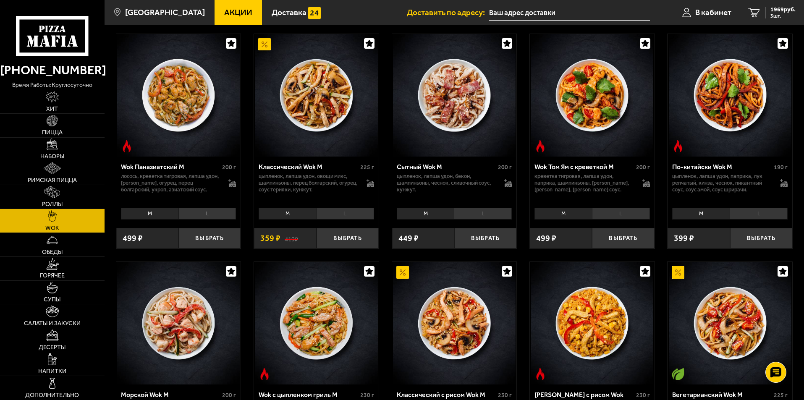
scroll to position [240, 0]
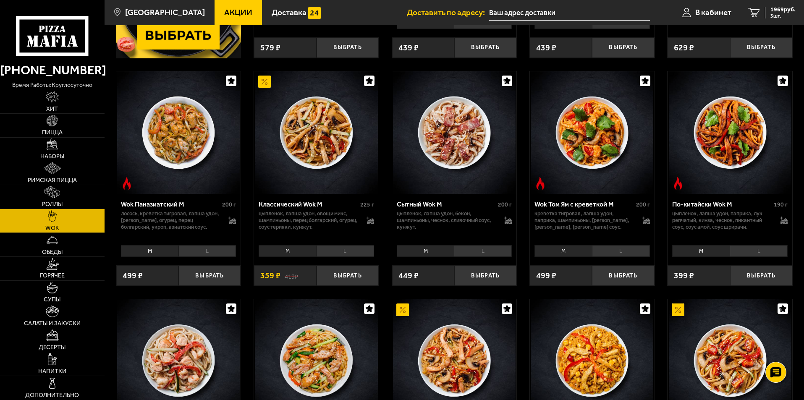
click at [343, 246] on li "L" at bounding box center [345, 251] width 58 height 12
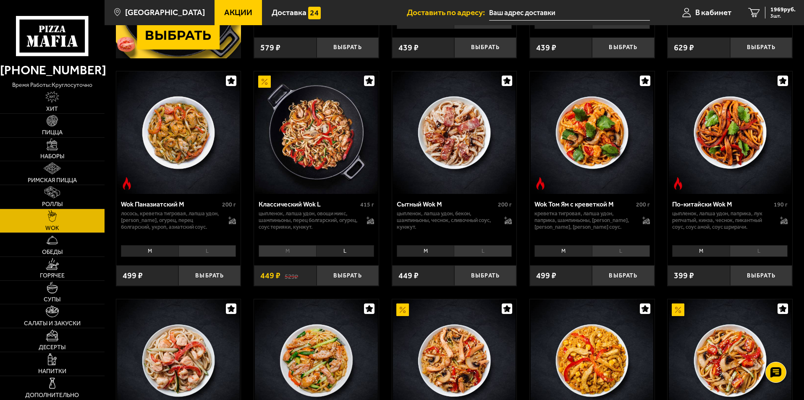
click at [302, 248] on li "M" at bounding box center [288, 251] width 58 height 12
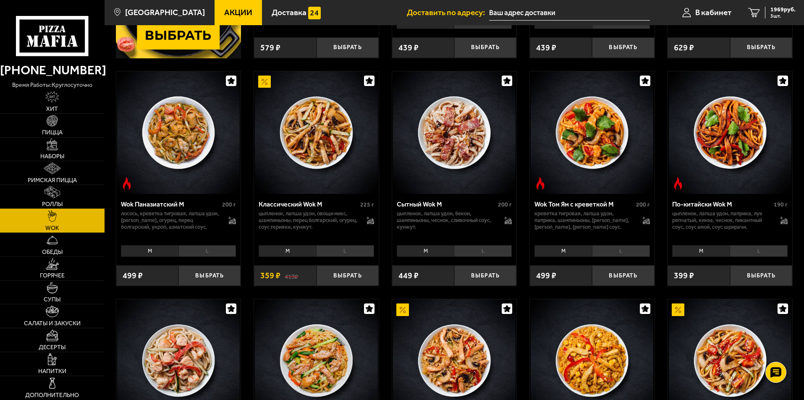
click at [62, 196] on link "Роллы" at bounding box center [52, 197] width 105 height 24
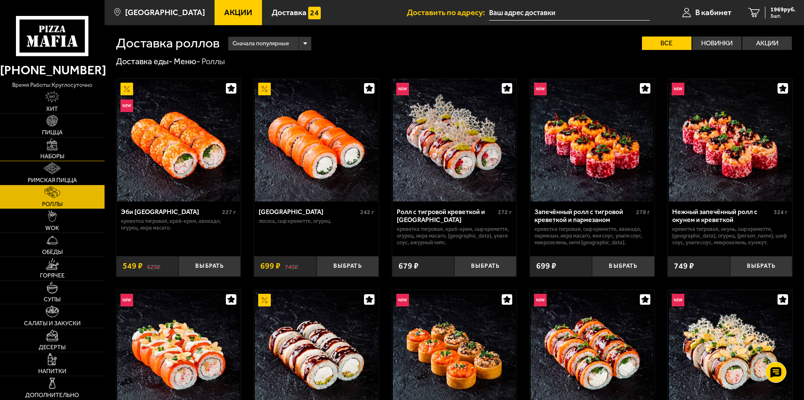
click at [65, 149] on link "Наборы" at bounding box center [52, 150] width 105 height 24
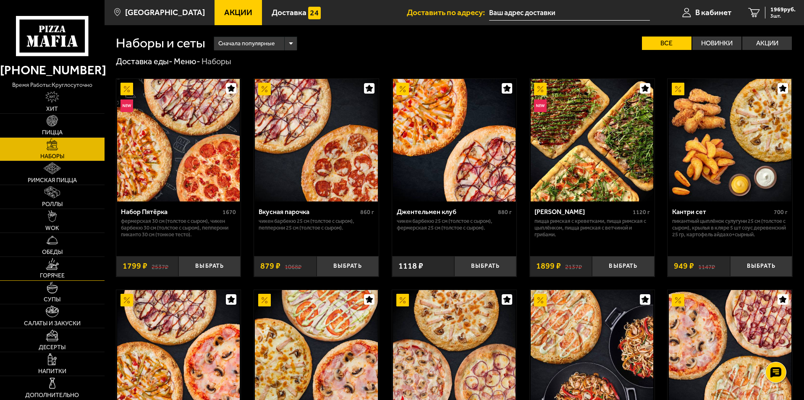
click at [64, 262] on link "Горячее" at bounding box center [52, 269] width 105 height 24
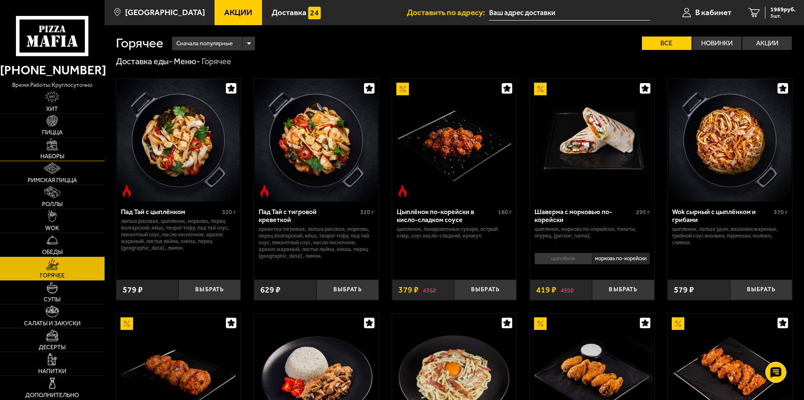
click at [65, 148] on link "Наборы" at bounding box center [52, 150] width 105 height 24
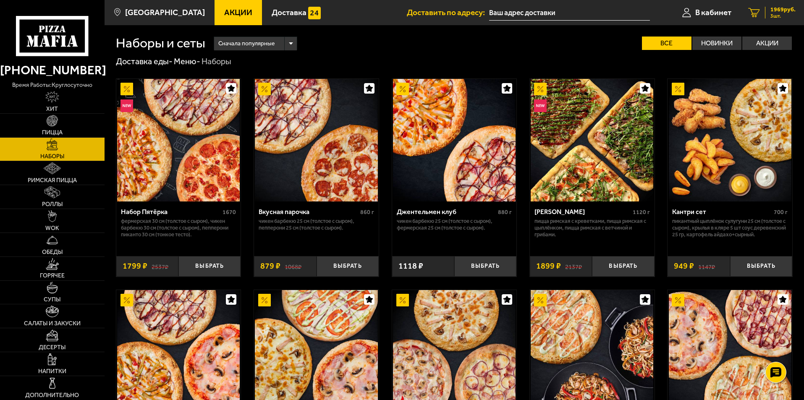
click at [771, 11] on span "1969 руб." at bounding box center [783, 10] width 25 height 6
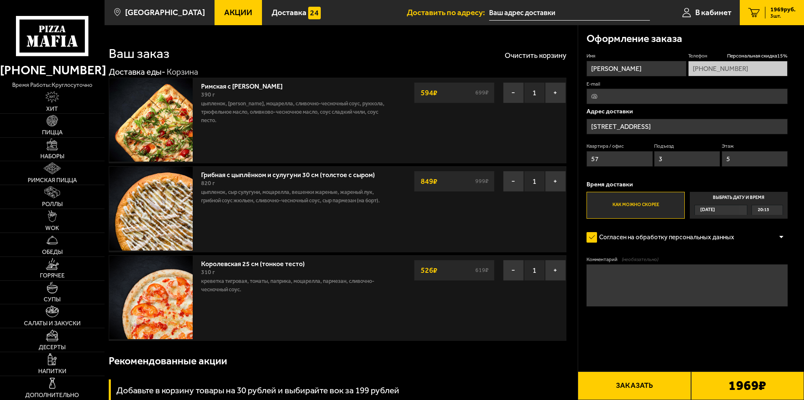
type input "Наличная улица, 35к3"
click at [55, 244] on img at bounding box center [53, 240] width 12 height 12
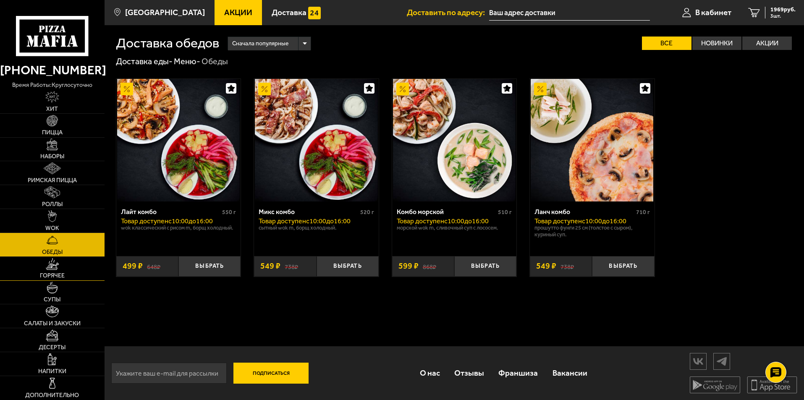
click at [54, 273] on span "Горячее" at bounding box center [52, 276] width 25 height 6
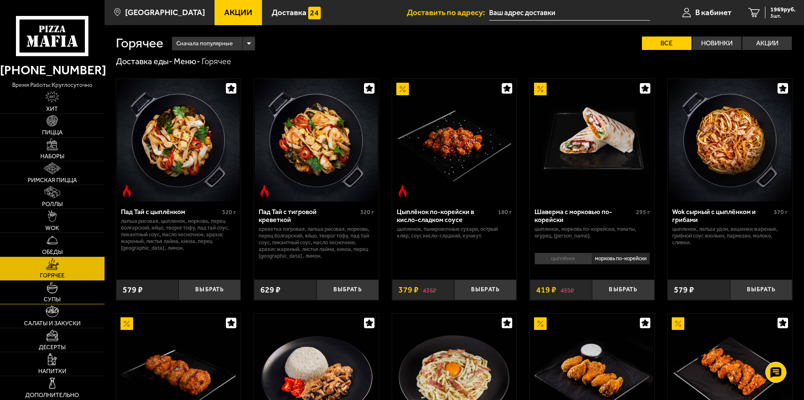
click at [57, 298] on span "Супы" at bounding box center [52, 300] width 17 height 6
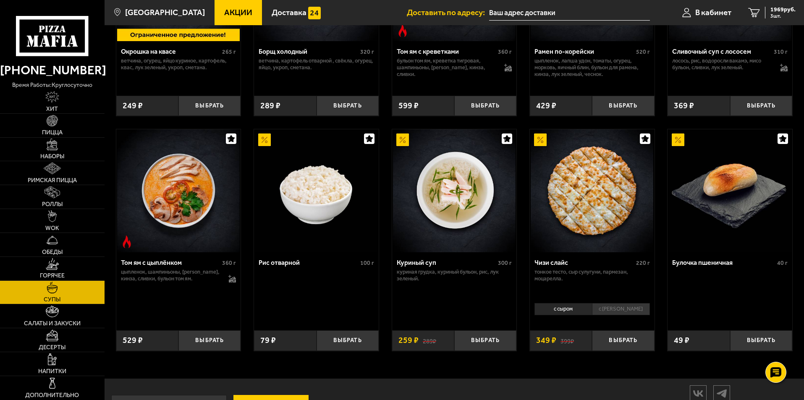
scroll to position [291, 0]
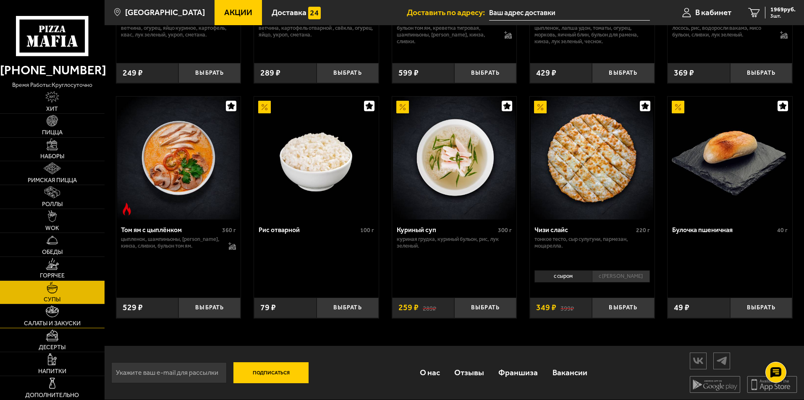
click at [50, 315] on img at bounding box center [52, 312] width 13 height 12
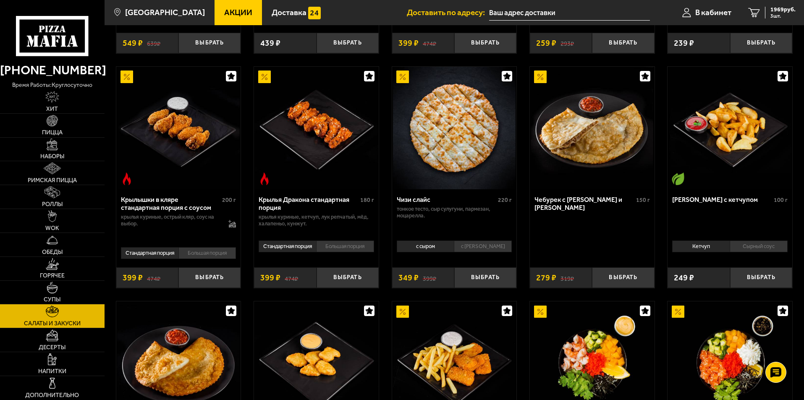
scroll to position [248, 0]
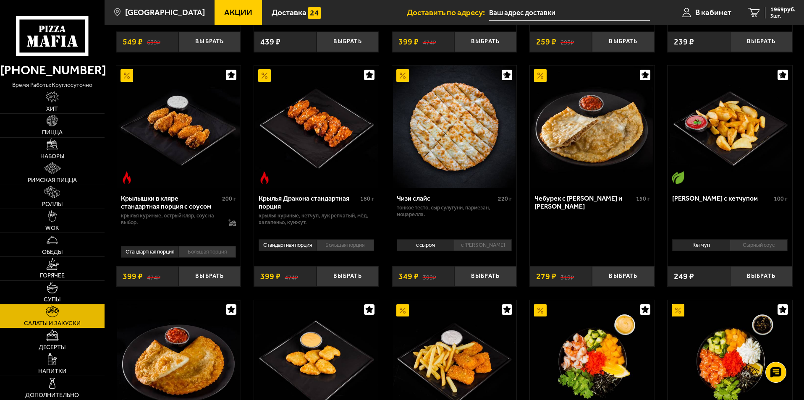
click at [751, 245] on li "Сырный соус" at bounding box center [759, 245] width 58 height 12
click at [714, 244] on li "Кетчуп" at bounding box center [701, 245] width 58 height 12
click at [742, 248] on li "Сырный соус" at bounding box center [759, 245] width 58 height 12
click at [765, 274] on button "Выбрать" at bounding box center [761, 276] width 62 height 21
click at [774, 16] on span "4 шт." at bounding box center [783, 15] width 25 height 5
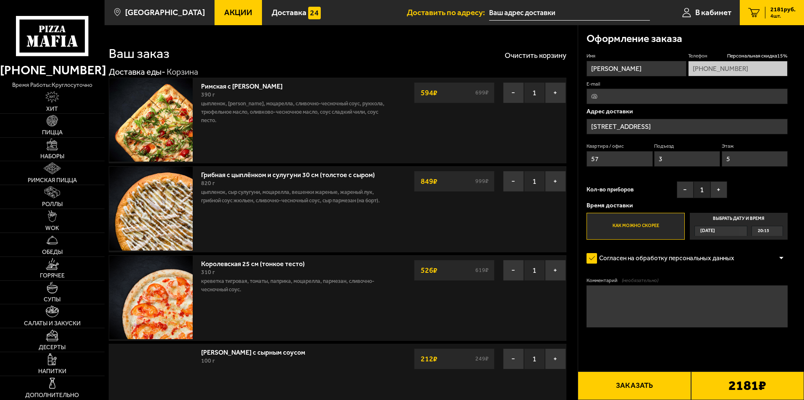
type input "Наличная улица, 35к3"
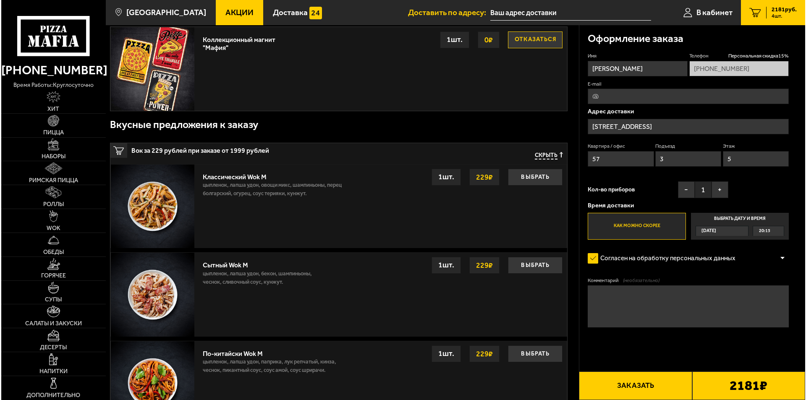
scroll to position [444, 0]
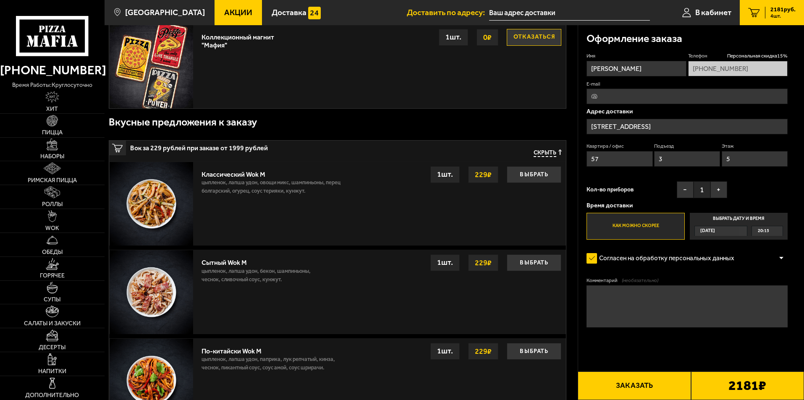
click at [632, 386] on button "Заказать" at bounding box center [634, 386] width 113 height 29
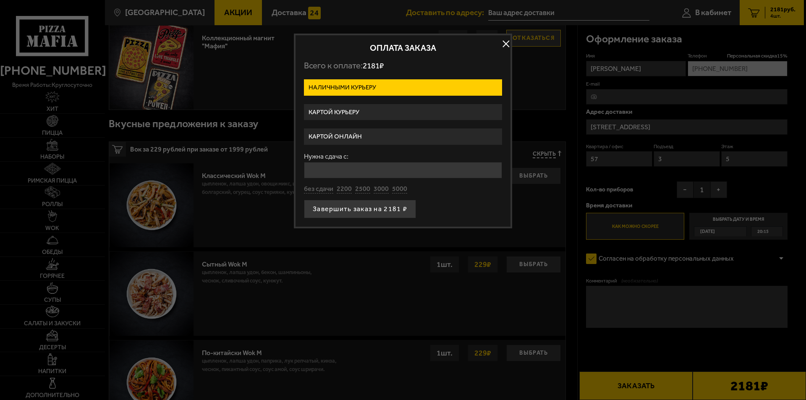
click at [370, 136] on label "Картой онлайн" at bounding box center [403, 136] width 198 height 16
click at [0, 0] on input "Картой онлайн" at bounding box center [0, 0] width 0 height 0
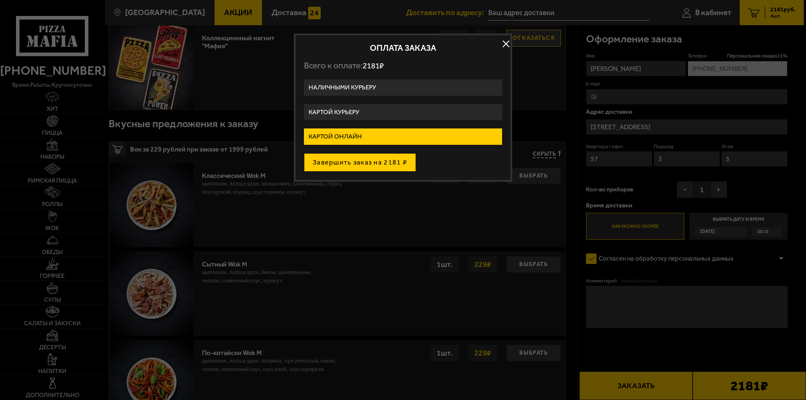
click at [362, 165] on button "Завершить заказ на 2181 ₽" at bounding box center [360, 162] width 112 height 18
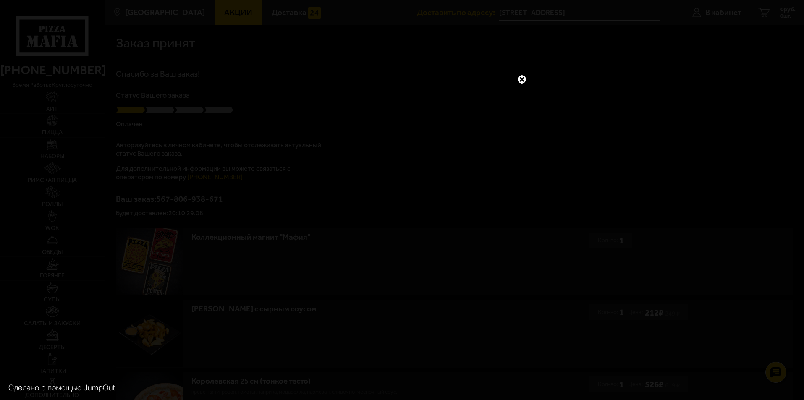
click at [522, 78] on link at bounding box center [522, 79] width 11 height 11
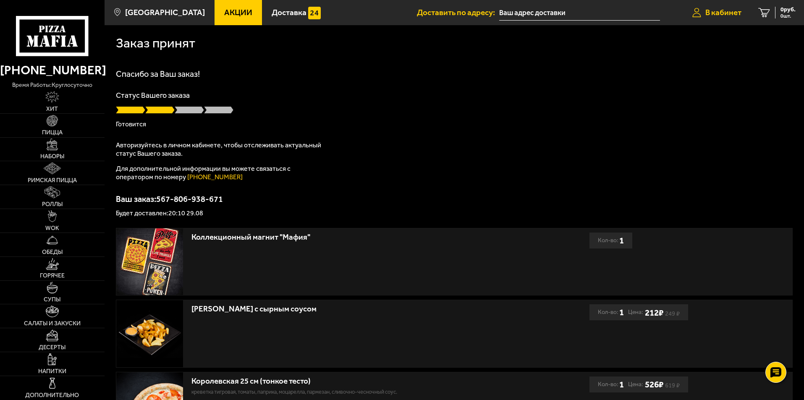
click at [735, 14] on span "В кабинет" at bounding box center [723, 12] width 36 height 8
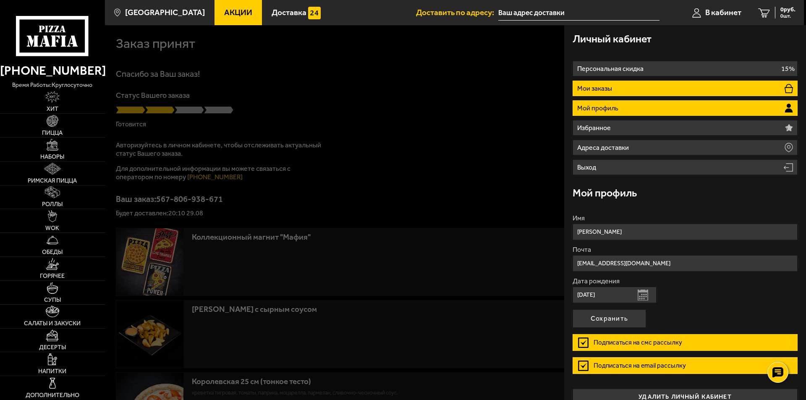
click at [629, 88] on li "Мои заказы" at bounding box center [685, 89] width 225 height 16
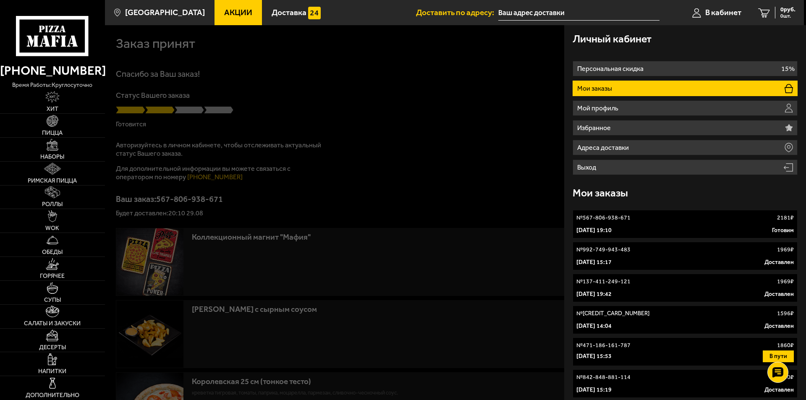
click at [662, 220] on div "№ 567-806-938-671 2181 ₽" at bounding box center [686, 218] width 218 height 8
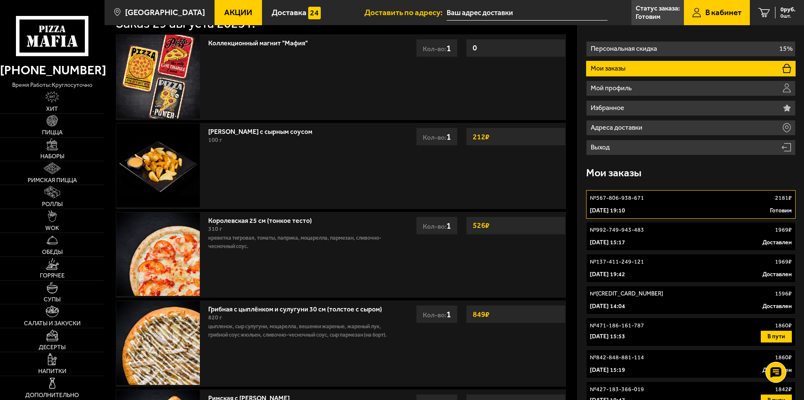
scroll to position [42, 0]
